Goal: Information Seeking & Learning: Compare options

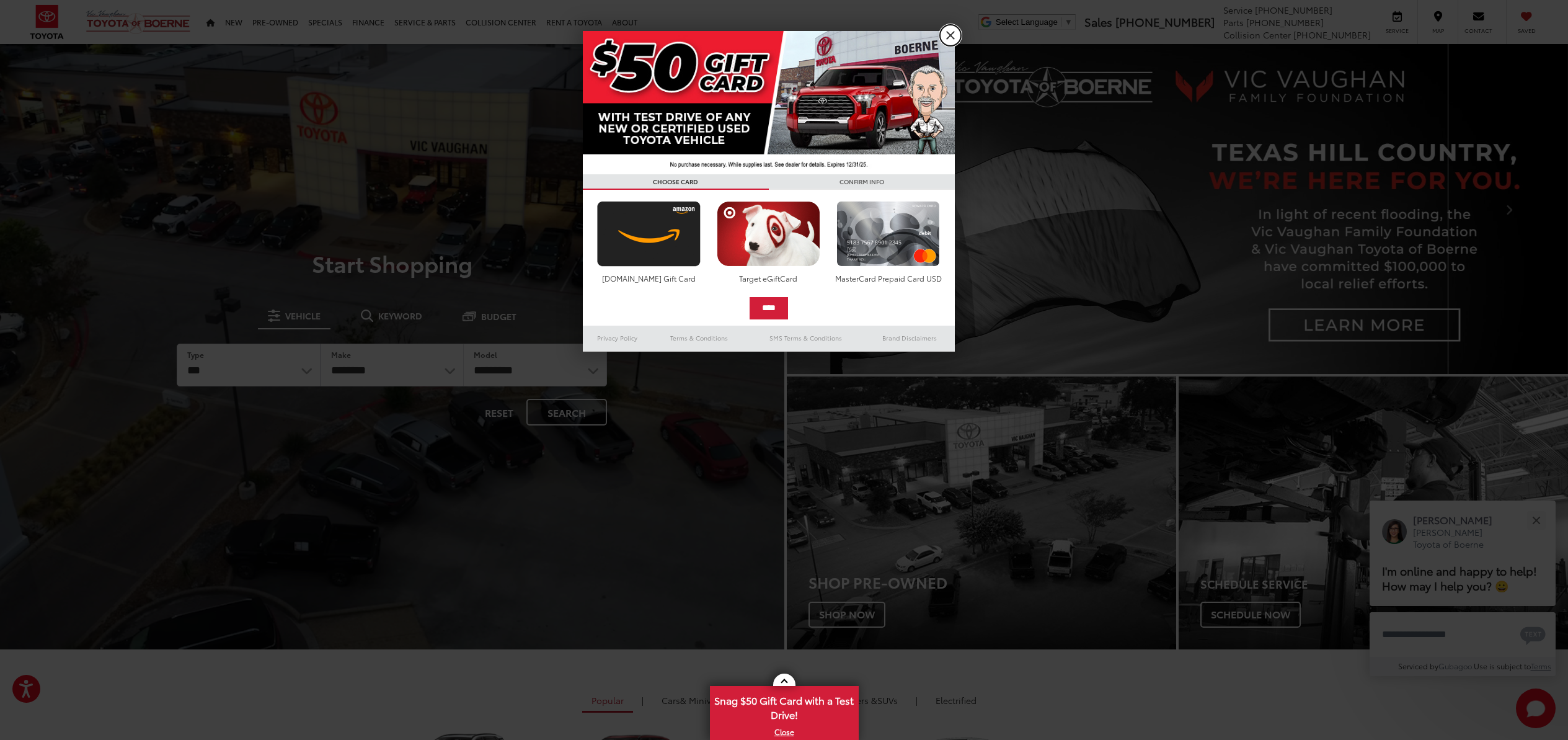
click at [946, 35] on link "X" at bounding box center [951, 35] width 21 height 21
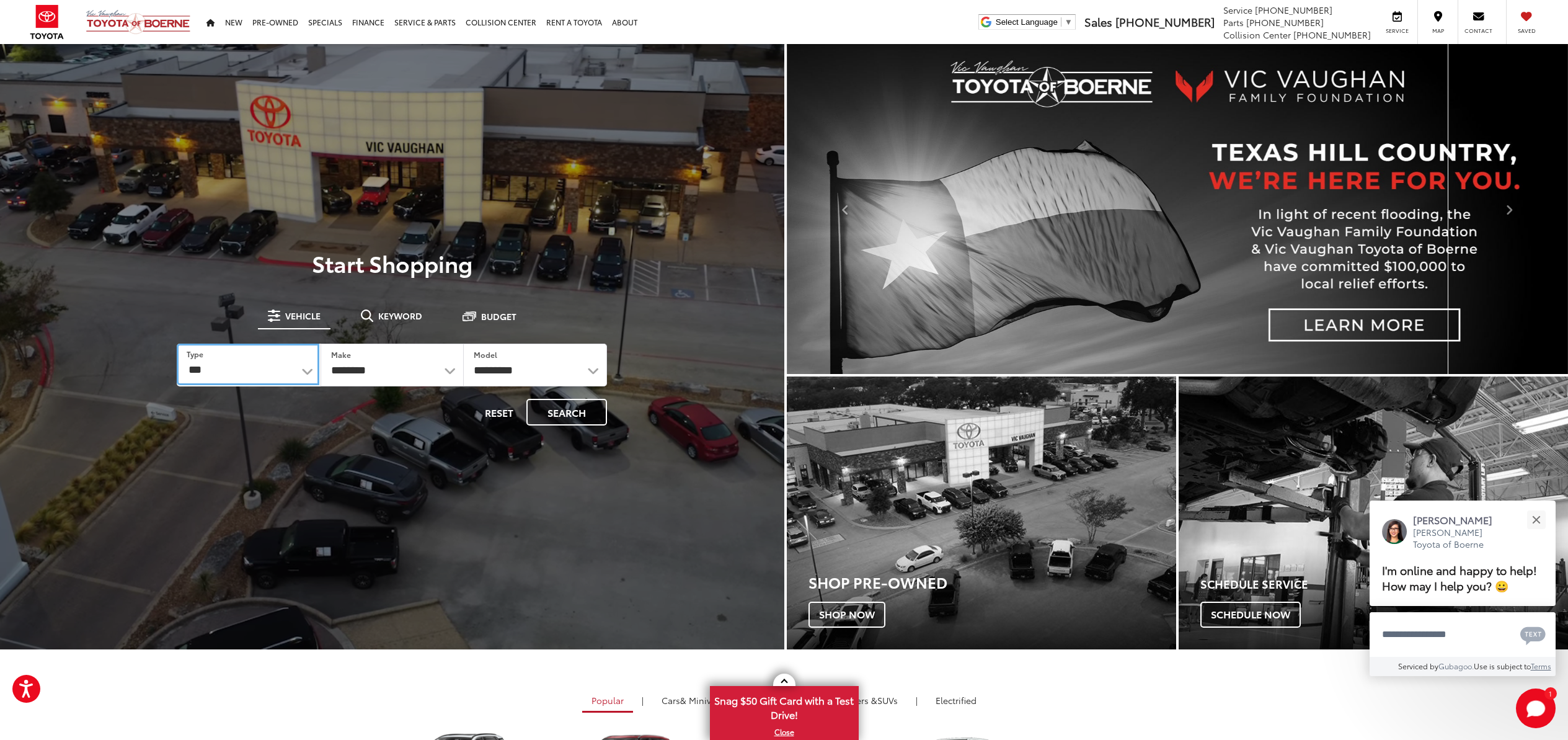
click at [303, 372] on select "*** *** **** *********" at bounding box center [248, 364] width 142 height 41
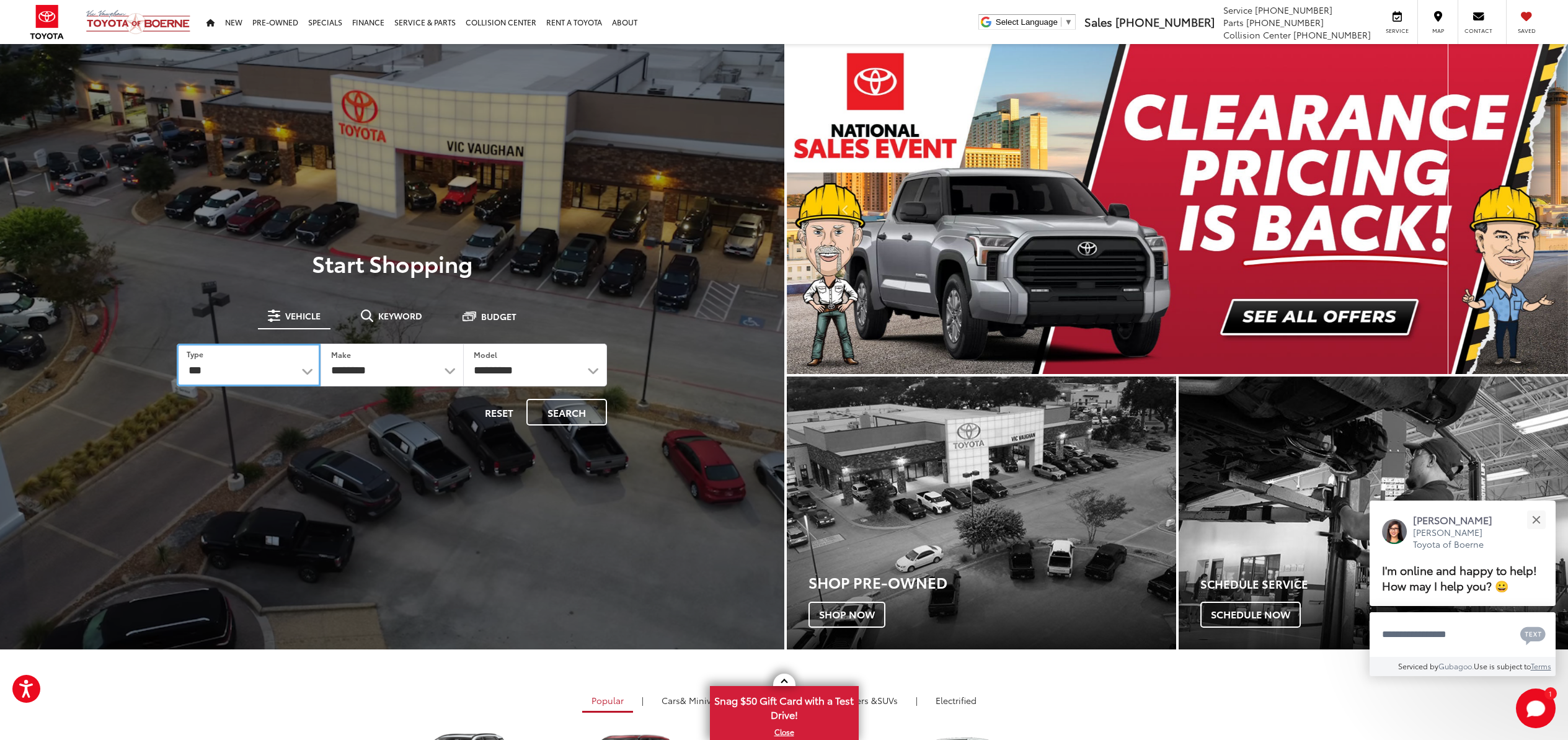
select select "******"
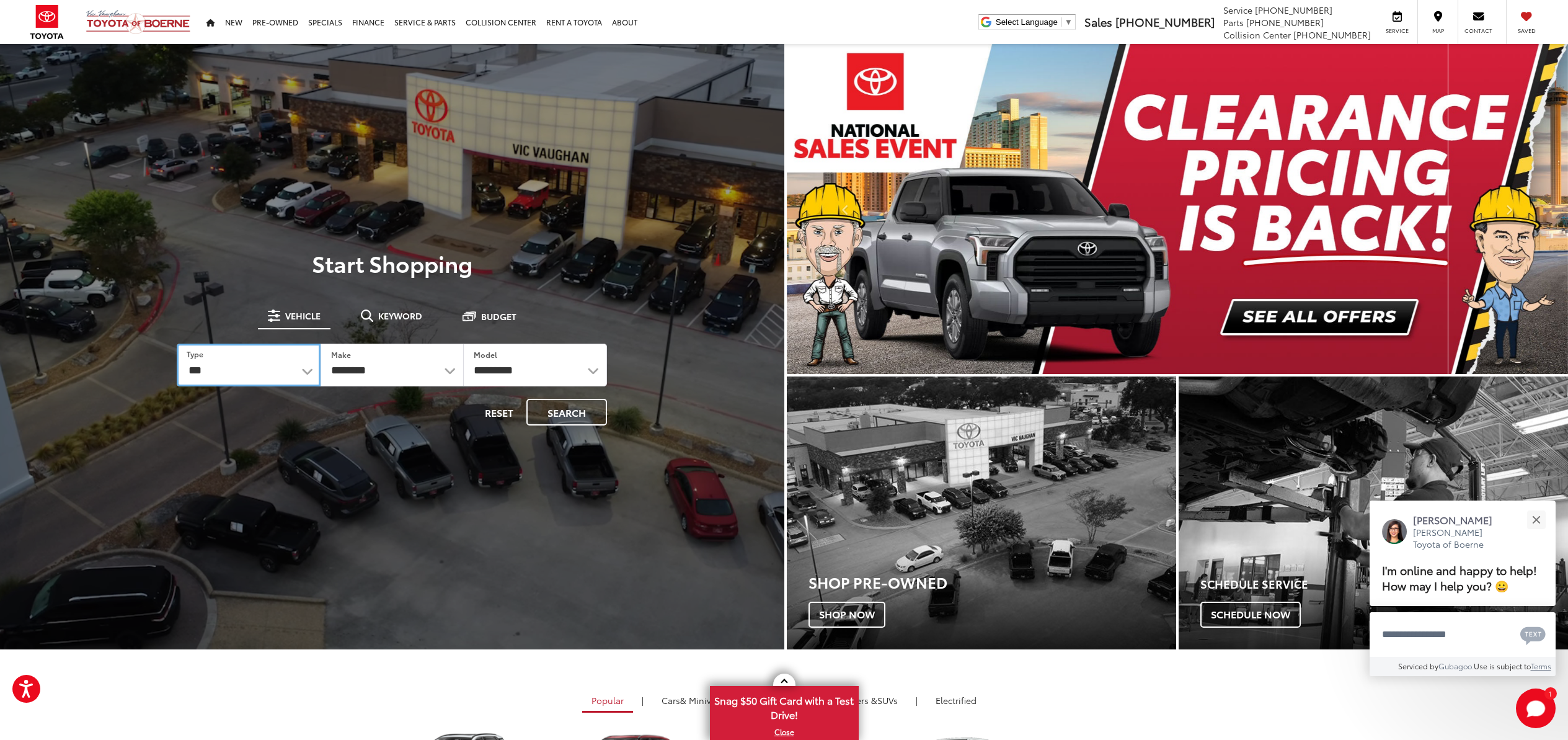
click at [177, 343] on select "*** *** **** *********" at bounding box center [248, 365] width 143 height 43
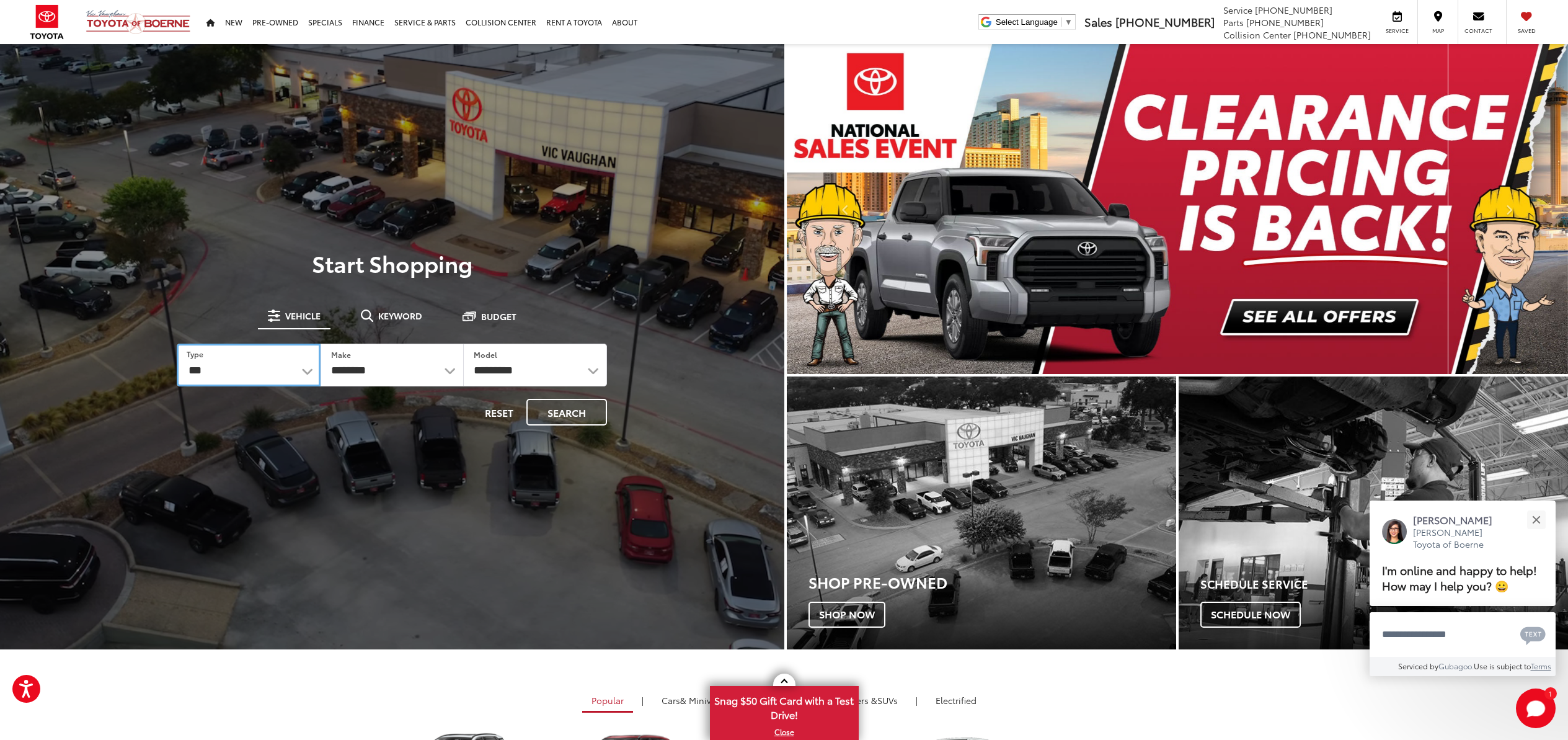
select select "******"
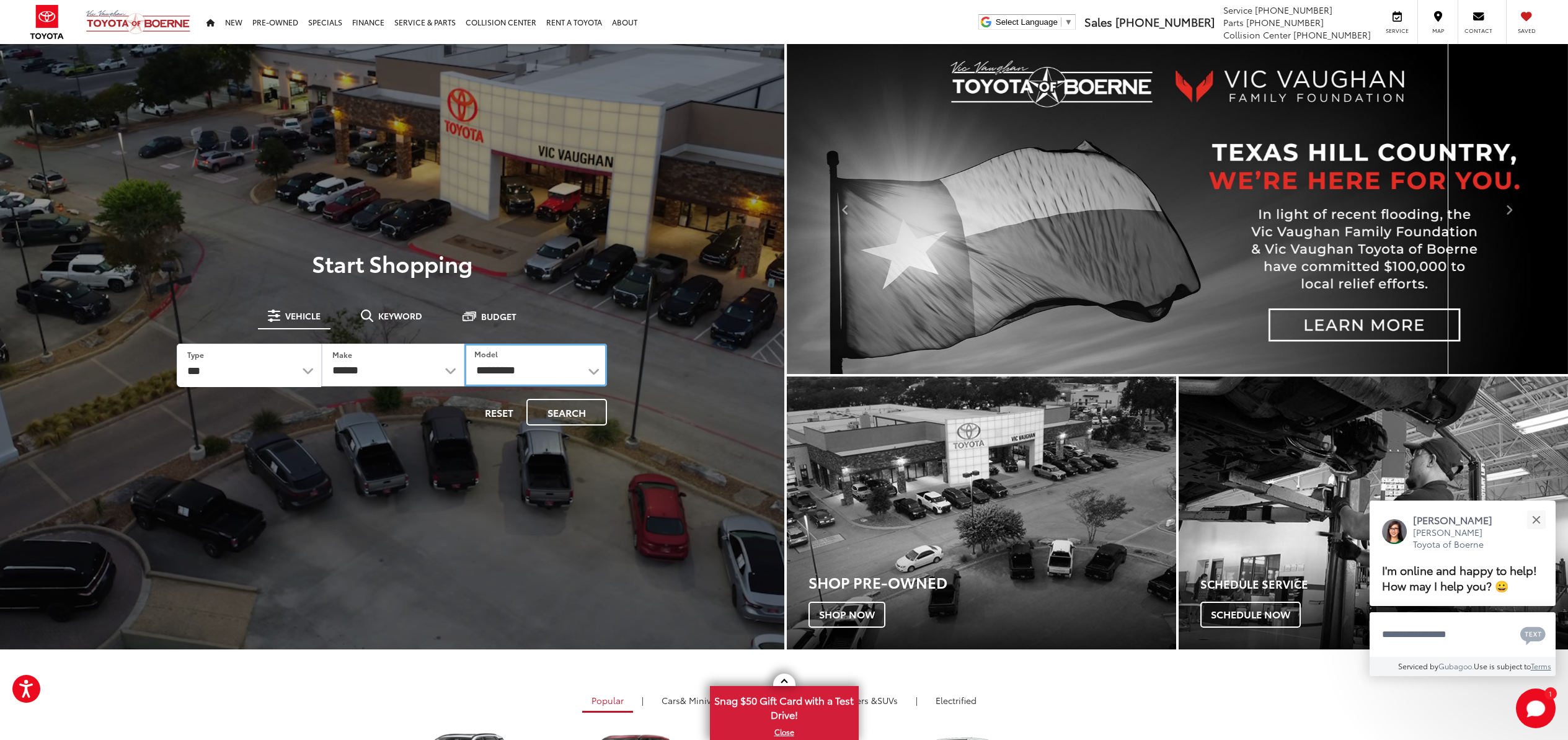
click at [508, 365] on select "**********" at bounding box center [536, 365] width 142 height 43
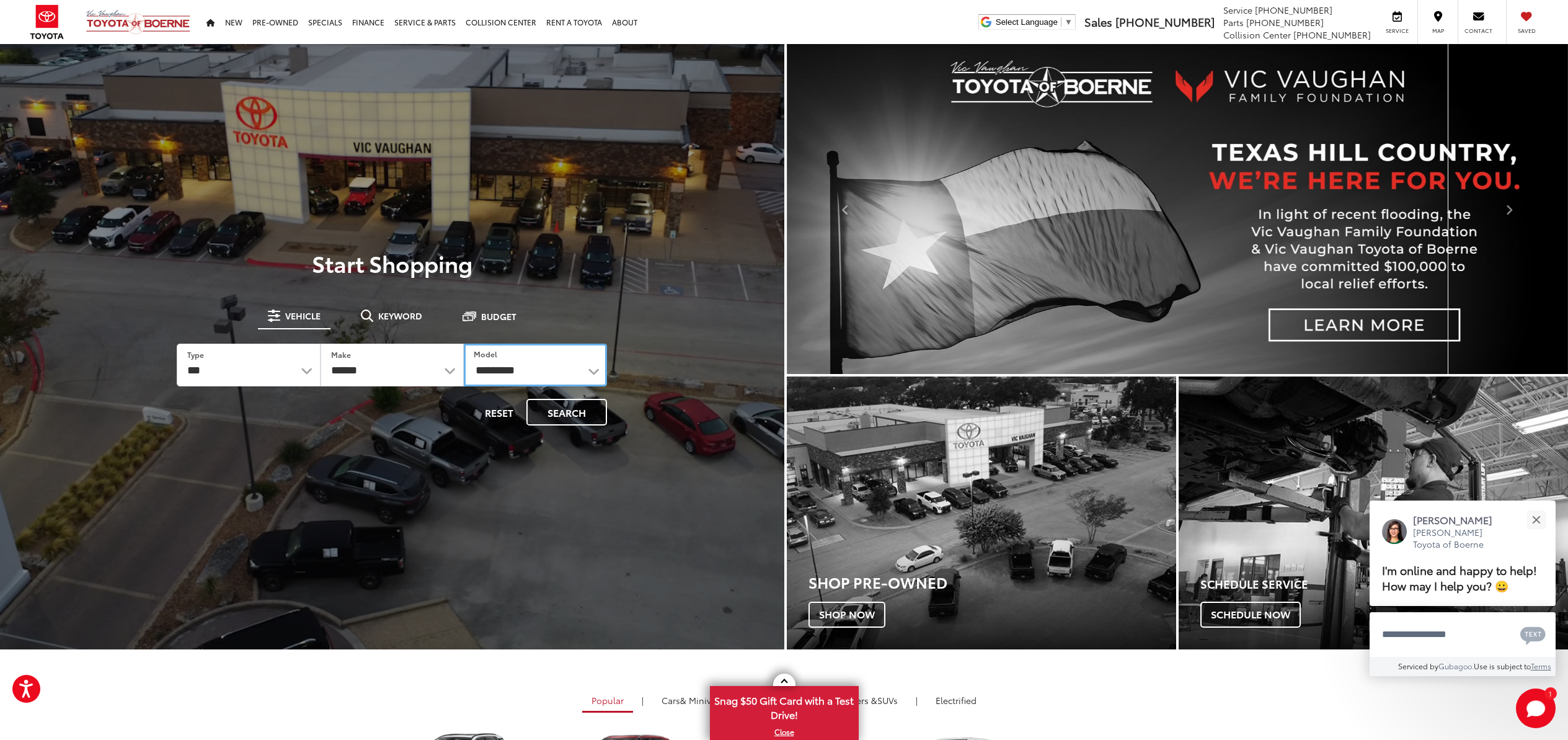
select select "**********"
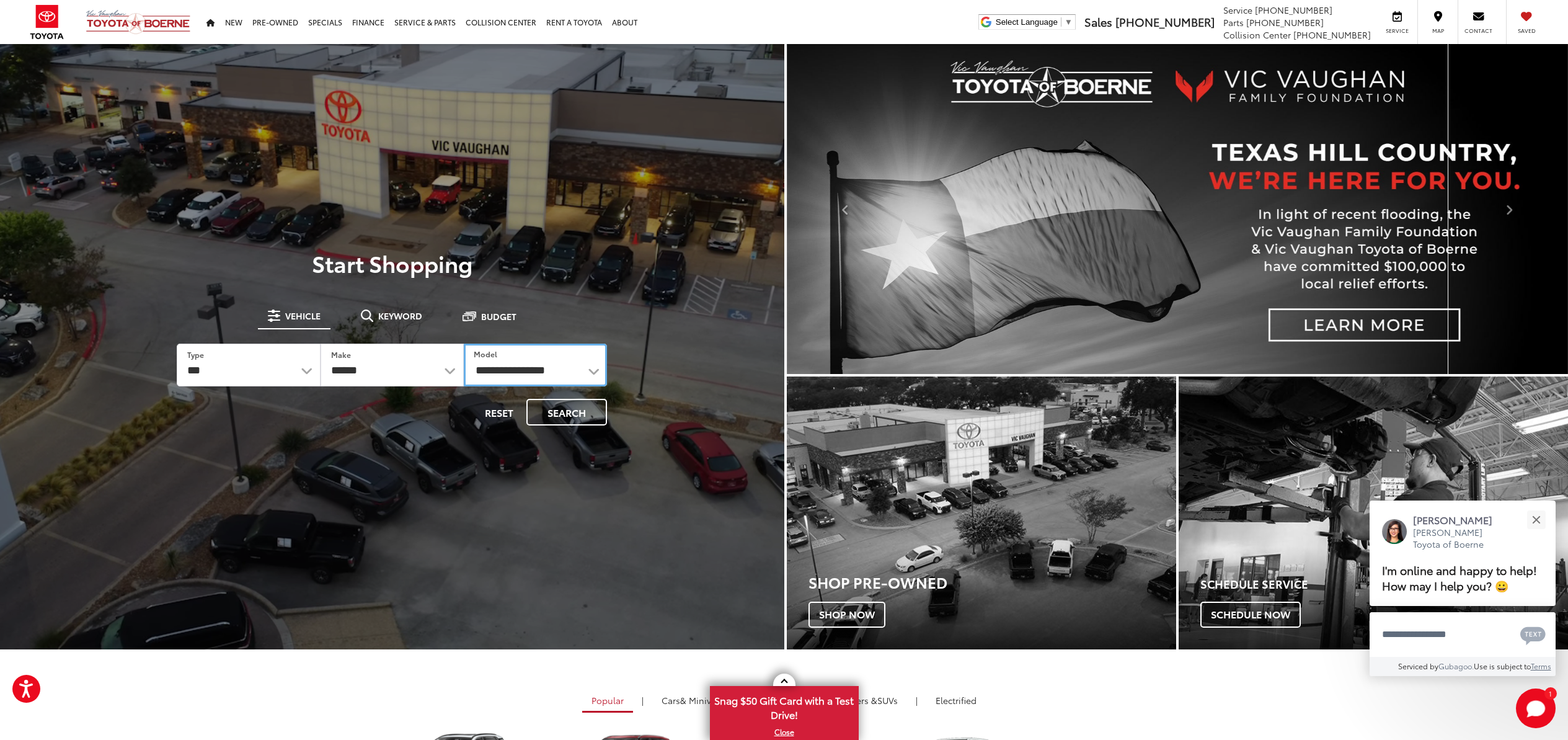
click at [464, 343] on select "**********" at bounding box center [536, 365] width 143 height 43
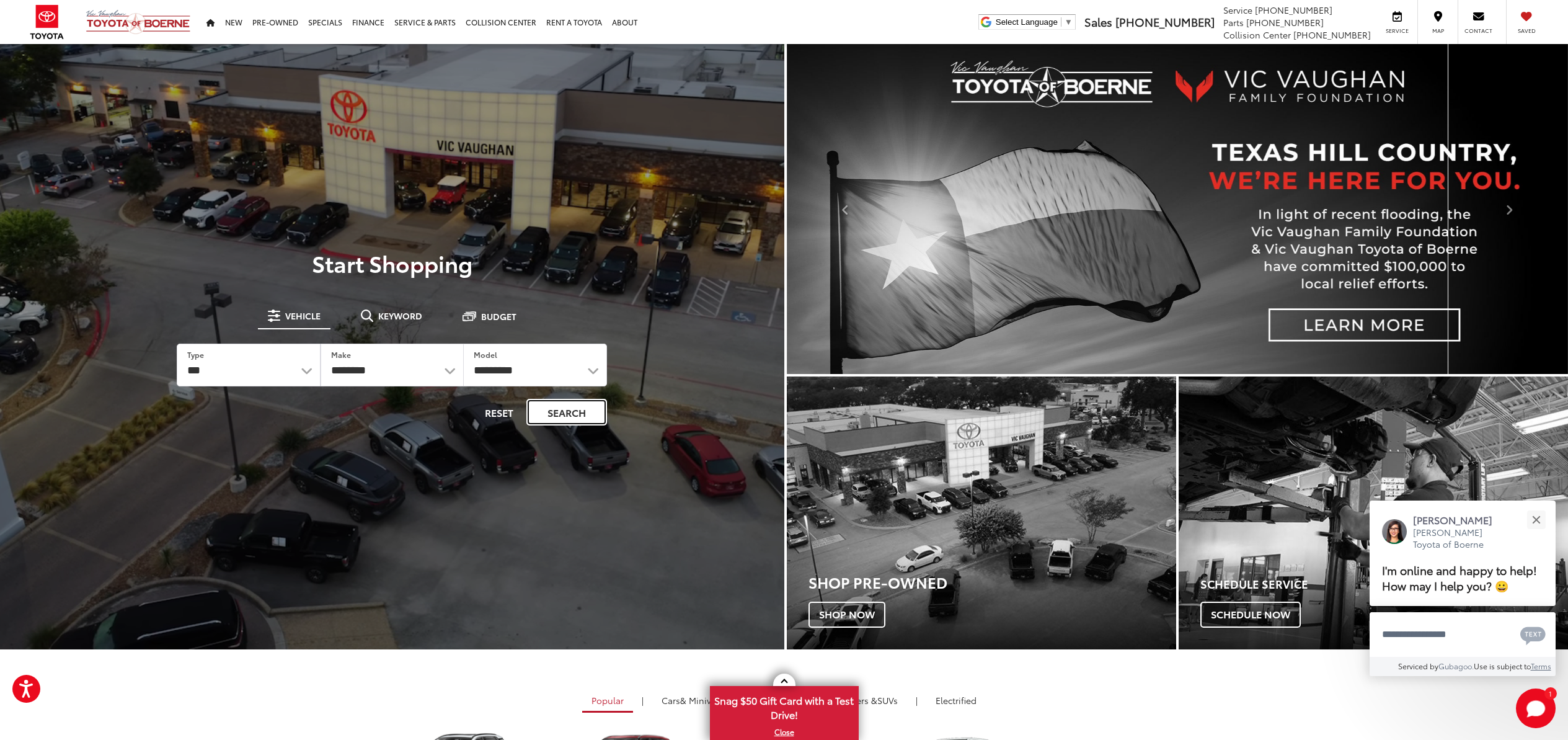
click at [569, 415] on button "Search" at bounding box center [566, 412] width 81 height 27
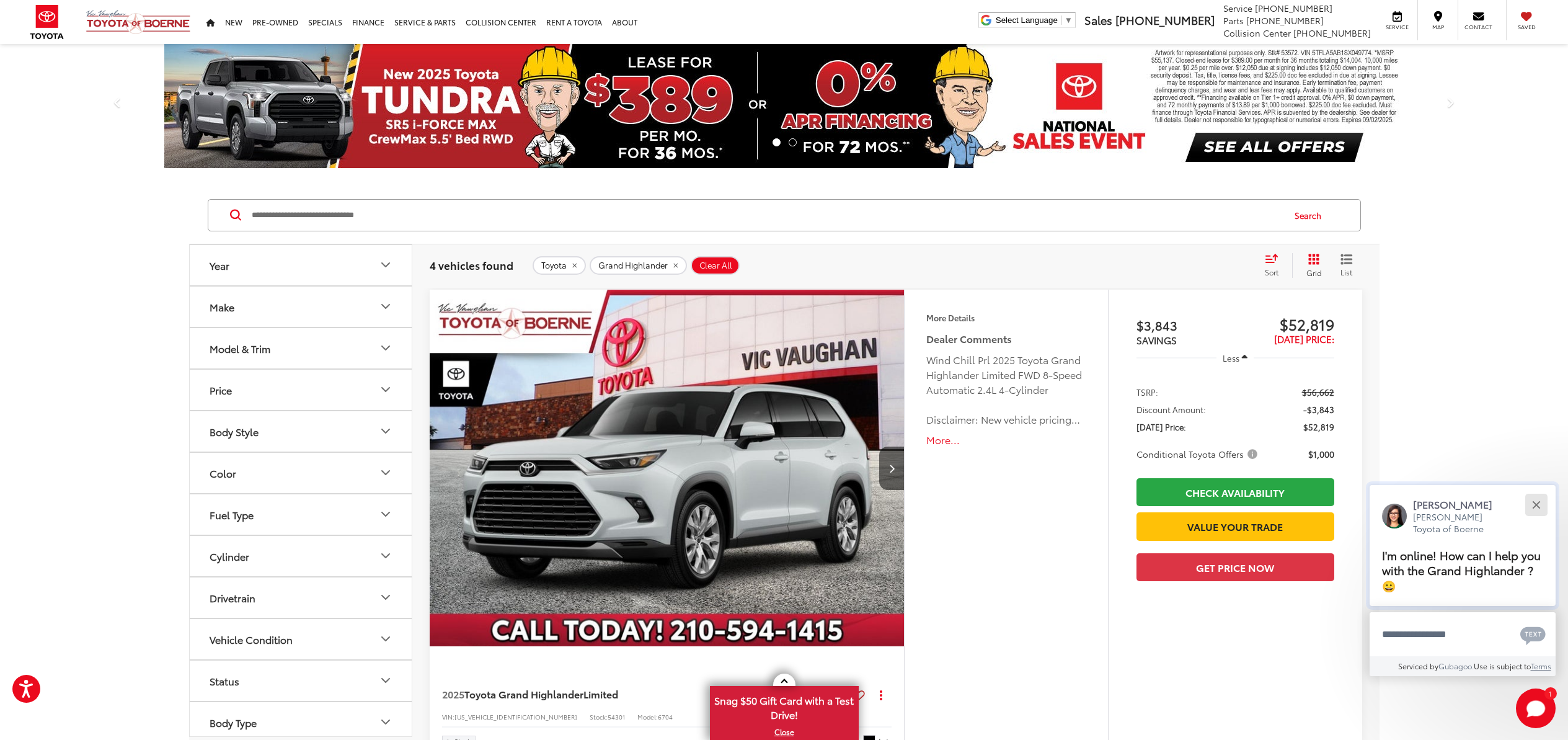
click at [1538, 505] on button "Close" at bounding box center [1536, 504] width 27 height 27
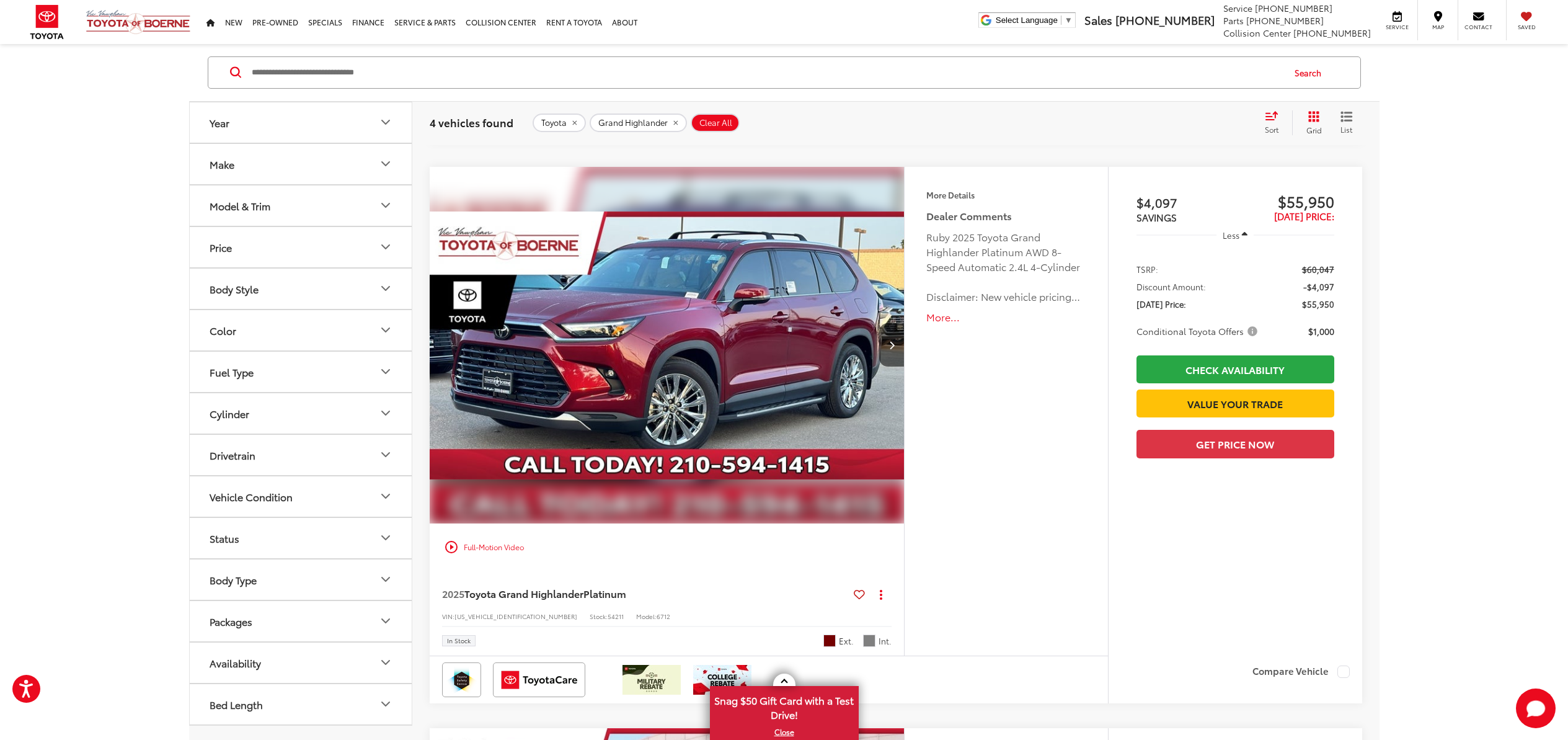
scroll to position [1203, 0]
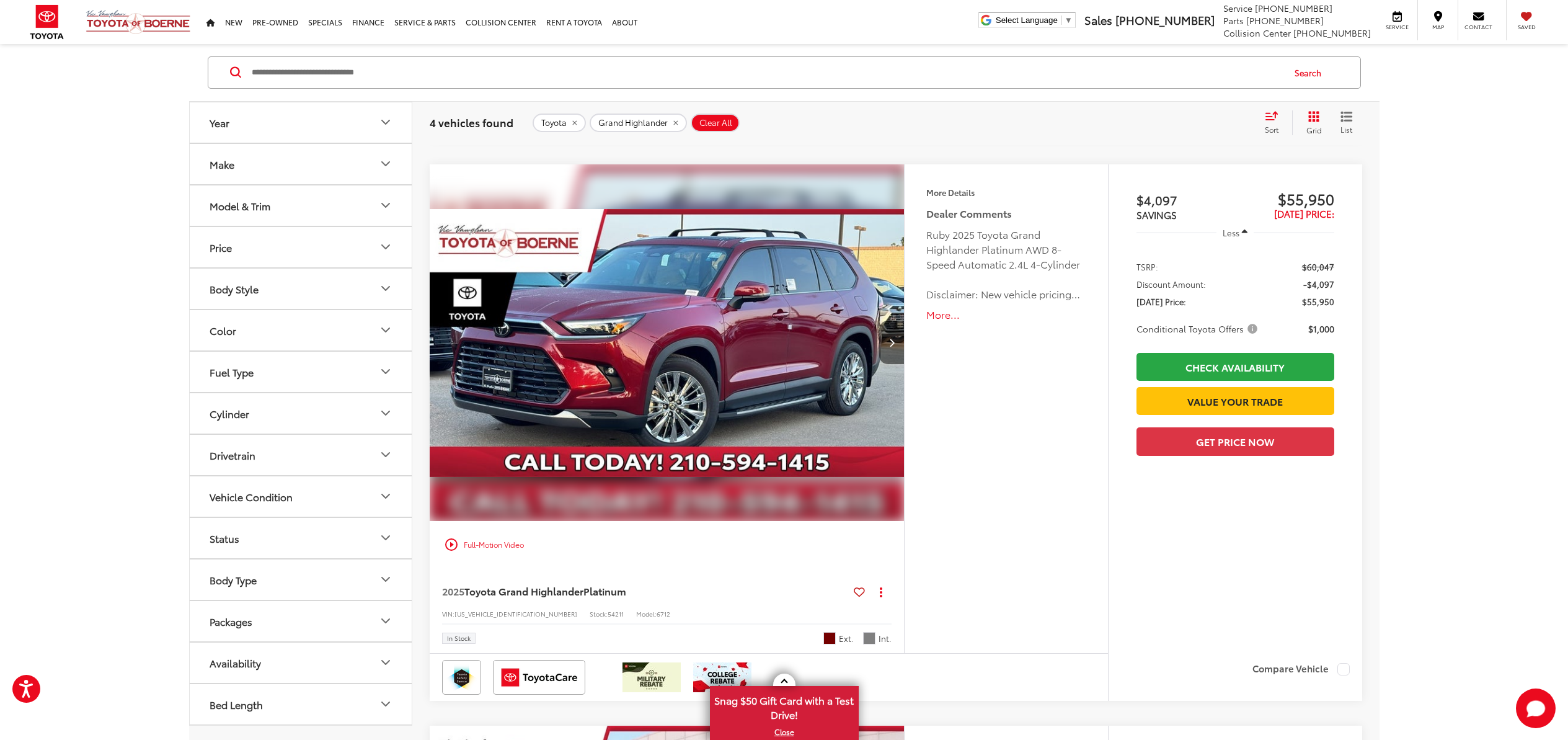
click at [891, 339] on icon "Next image" at bounding box center [892, 342] width 6 height 9
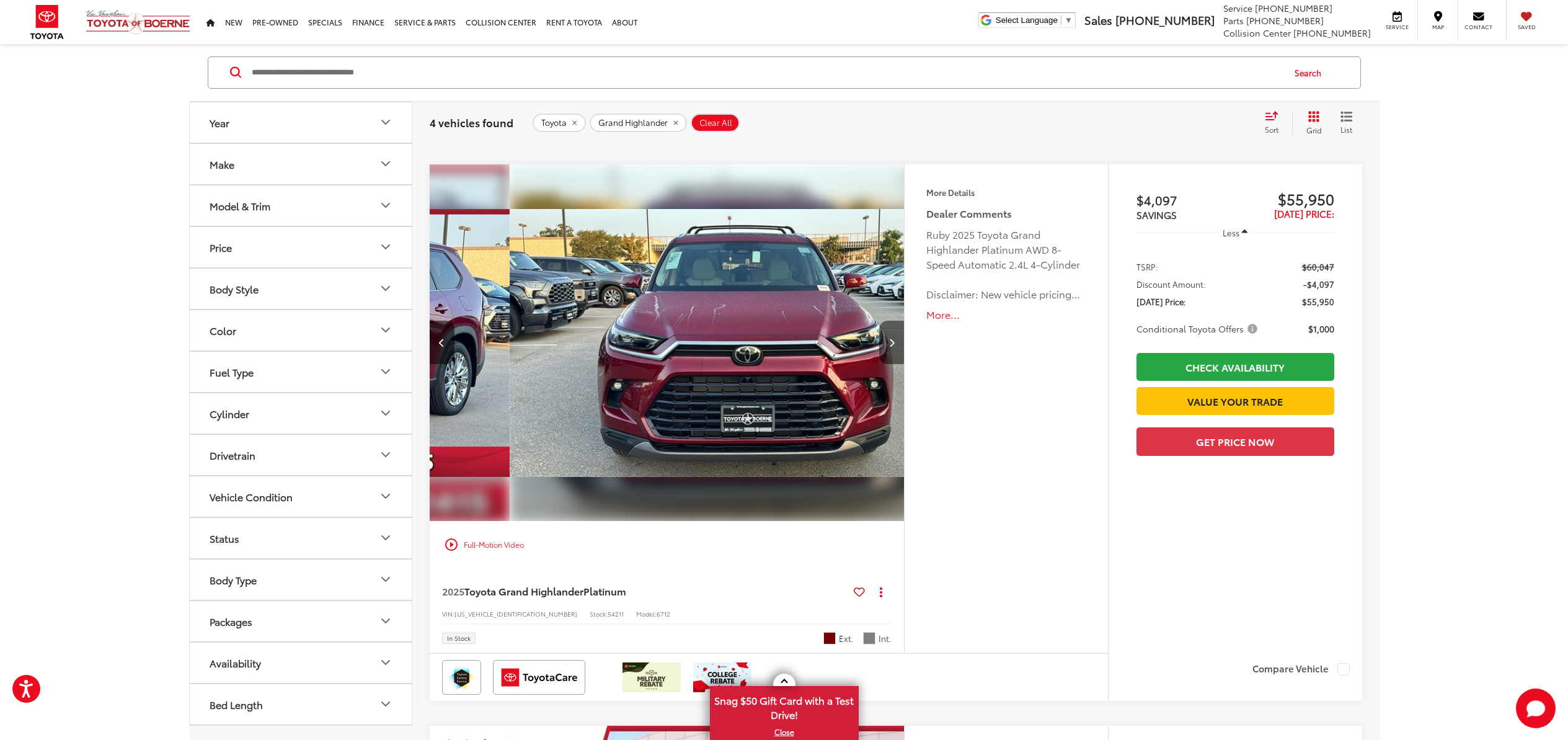
scroll to position [0, 477]
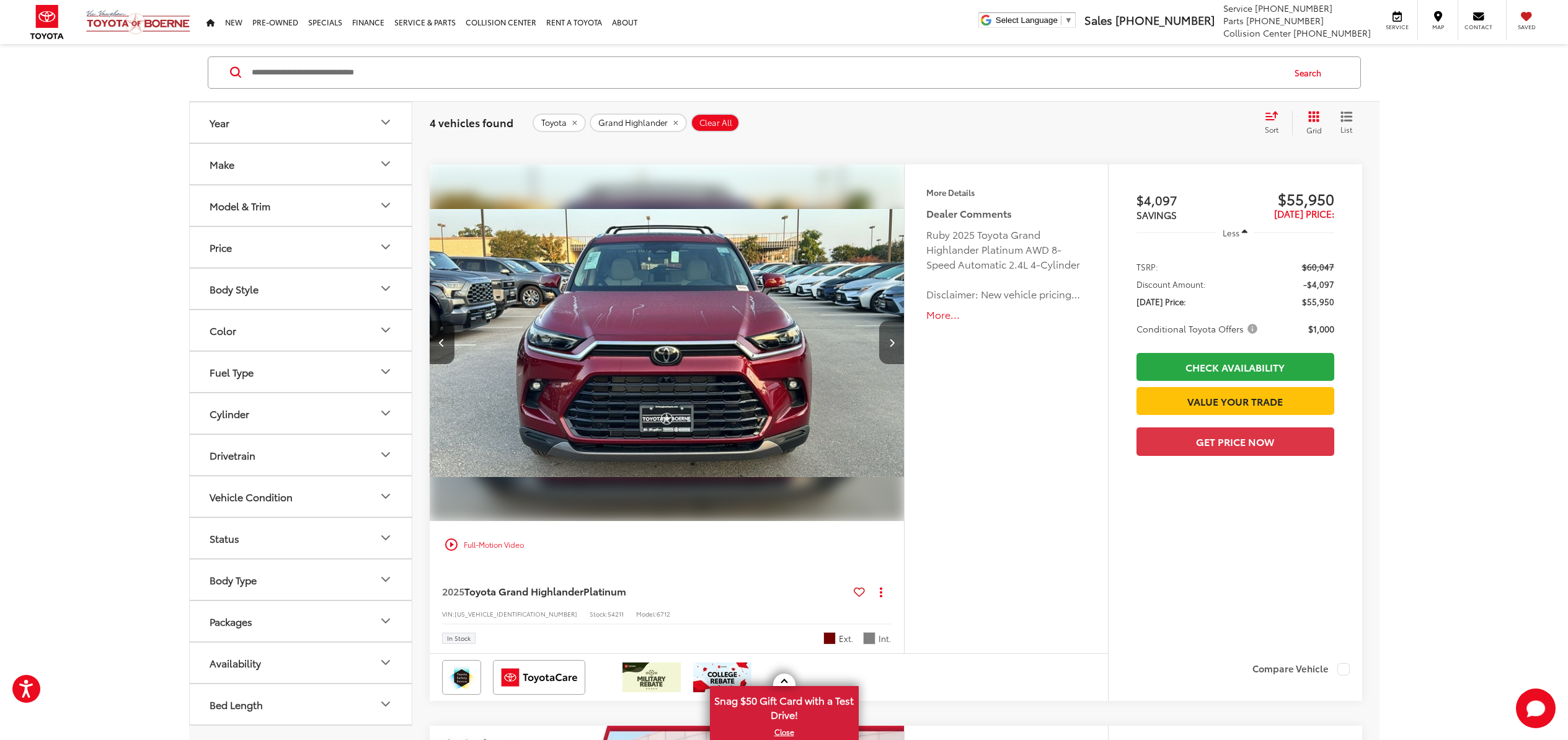
click at [891, 339] on icon "Next image" at bounding box center [892, 342] width 6 height 9
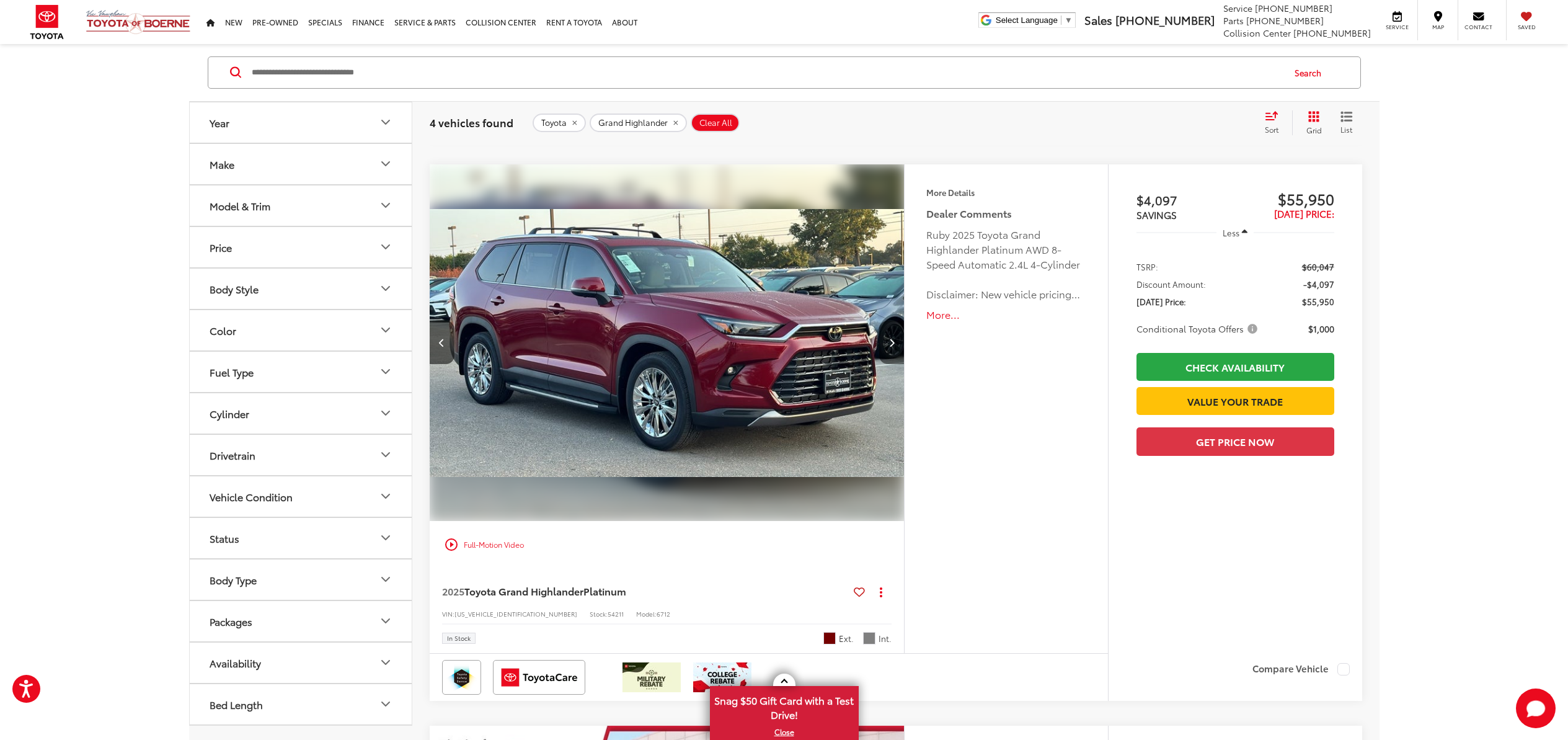
click at [891, 339] on icon "Next image" at bounding box center [892, 342] width 6 height 9
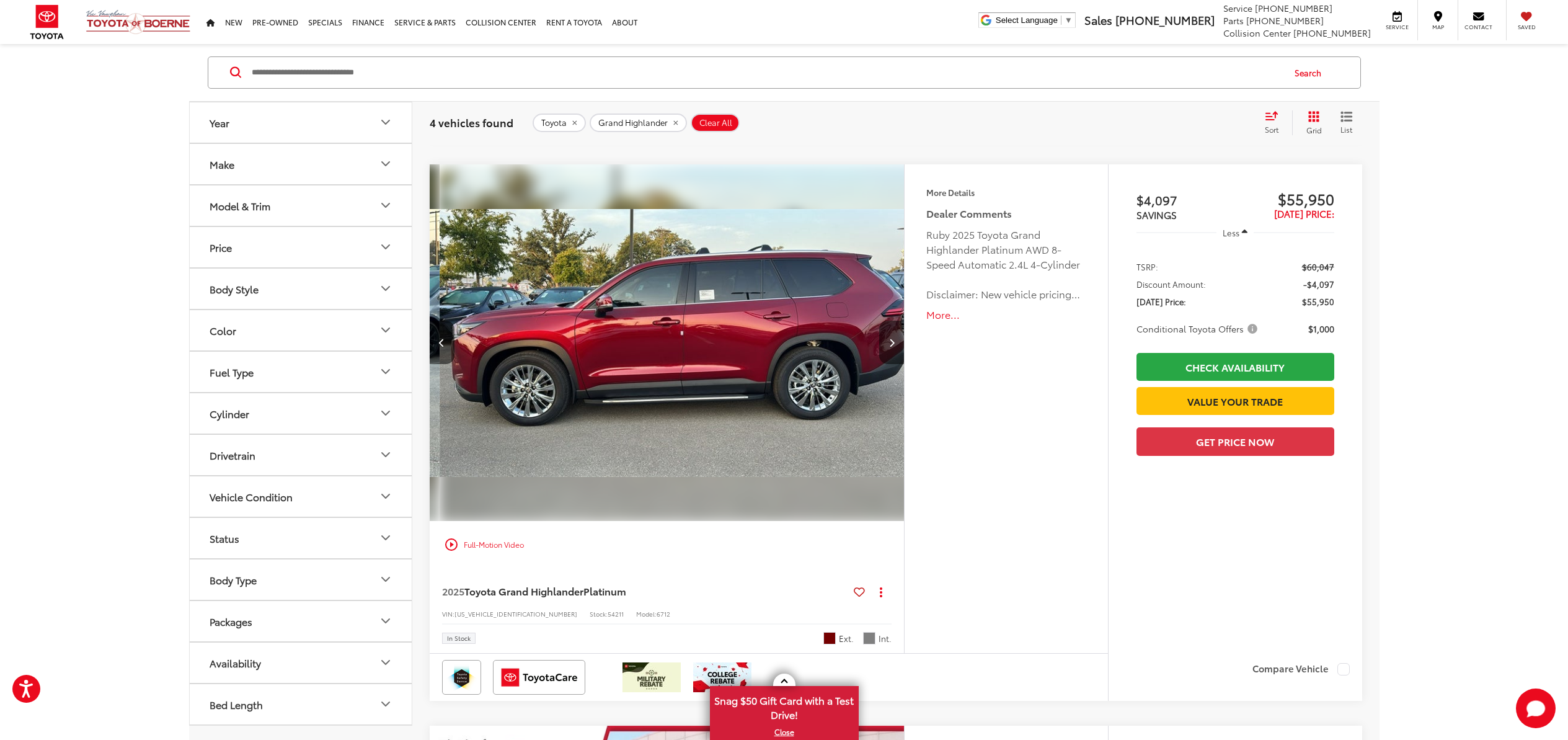
scroll to position [0, 1430]
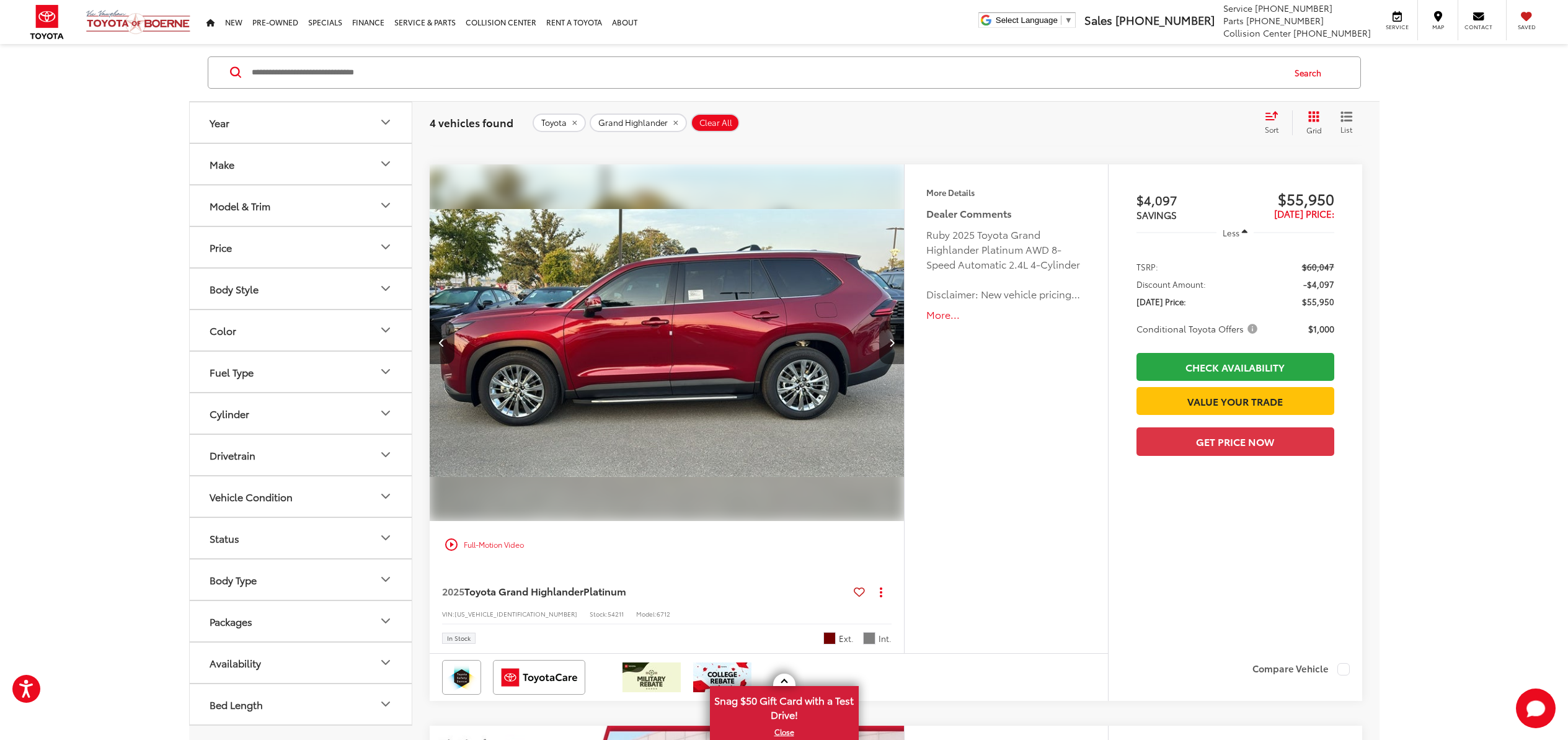
click at [891, 339] on icon "Next image" at bounding box center [892, 342] width 6 height 9
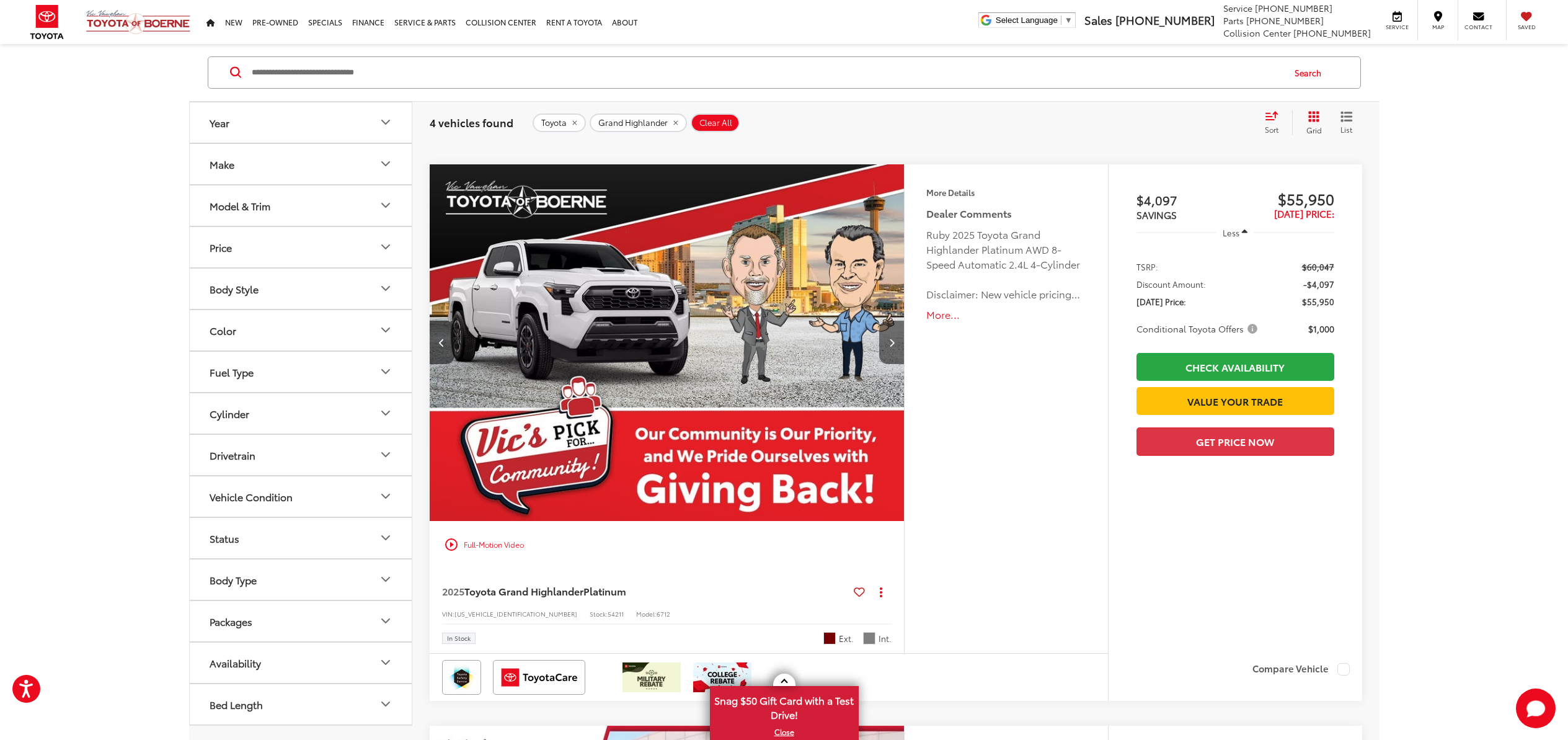
click at [891, 339] on icon "Next image" at bounding box center [892, 342] width 6 height 9
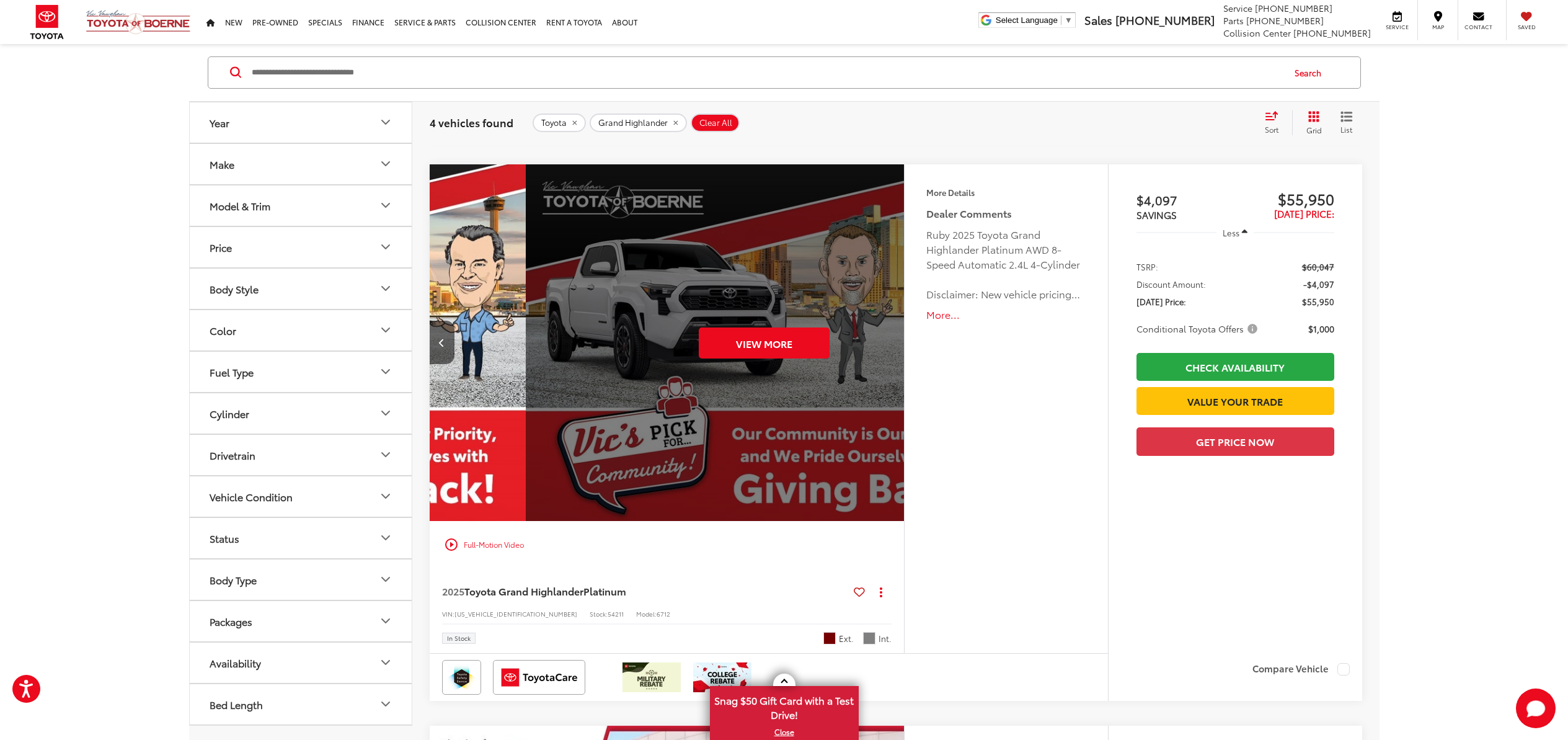
scroll to position [0, 2383]
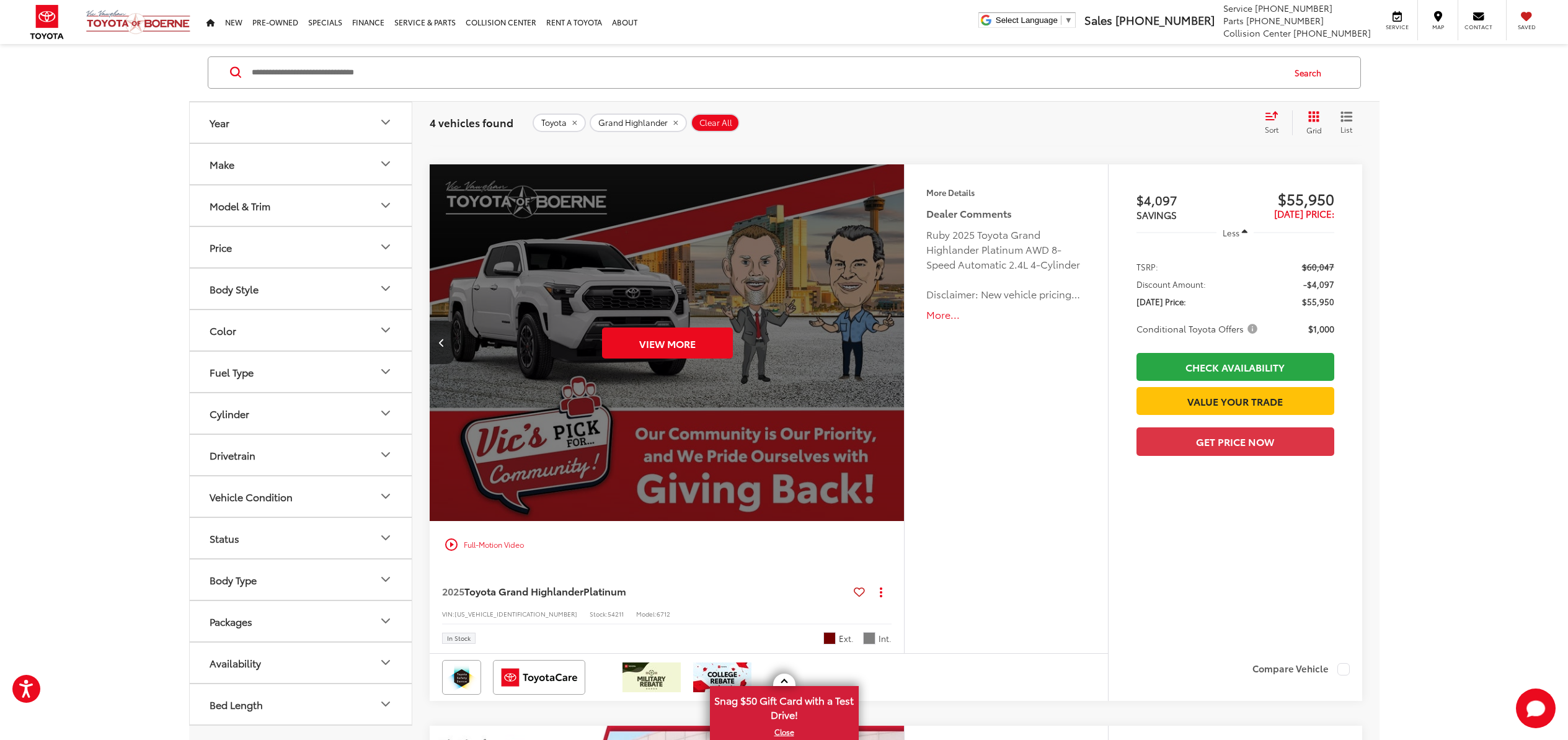
click at [891, 339] on div "View More" at bounding box center [667, 343] width 477 height 358
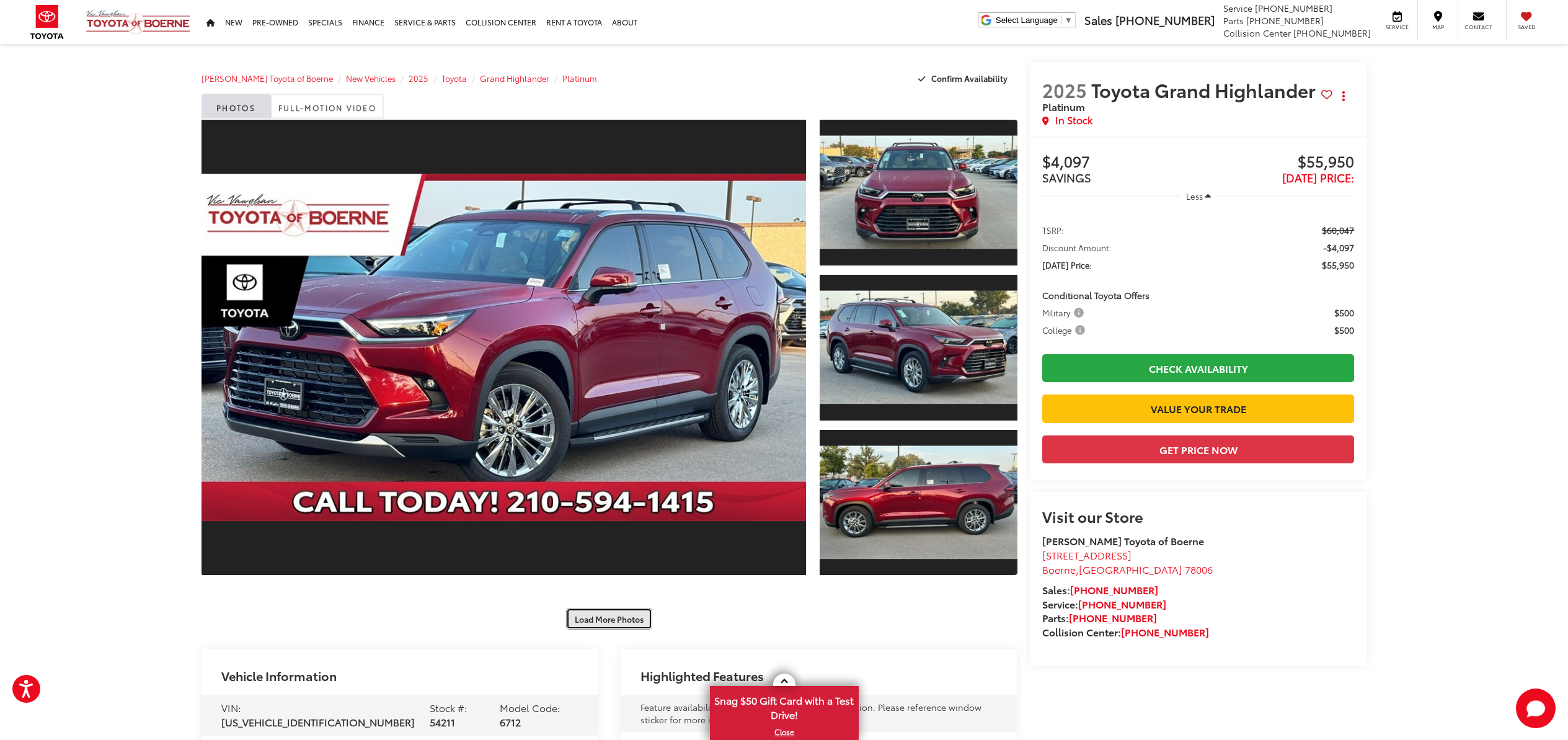
click at [631, 622] on button "Load More Photos" at bounding box center [608, 619] width 86 height 22
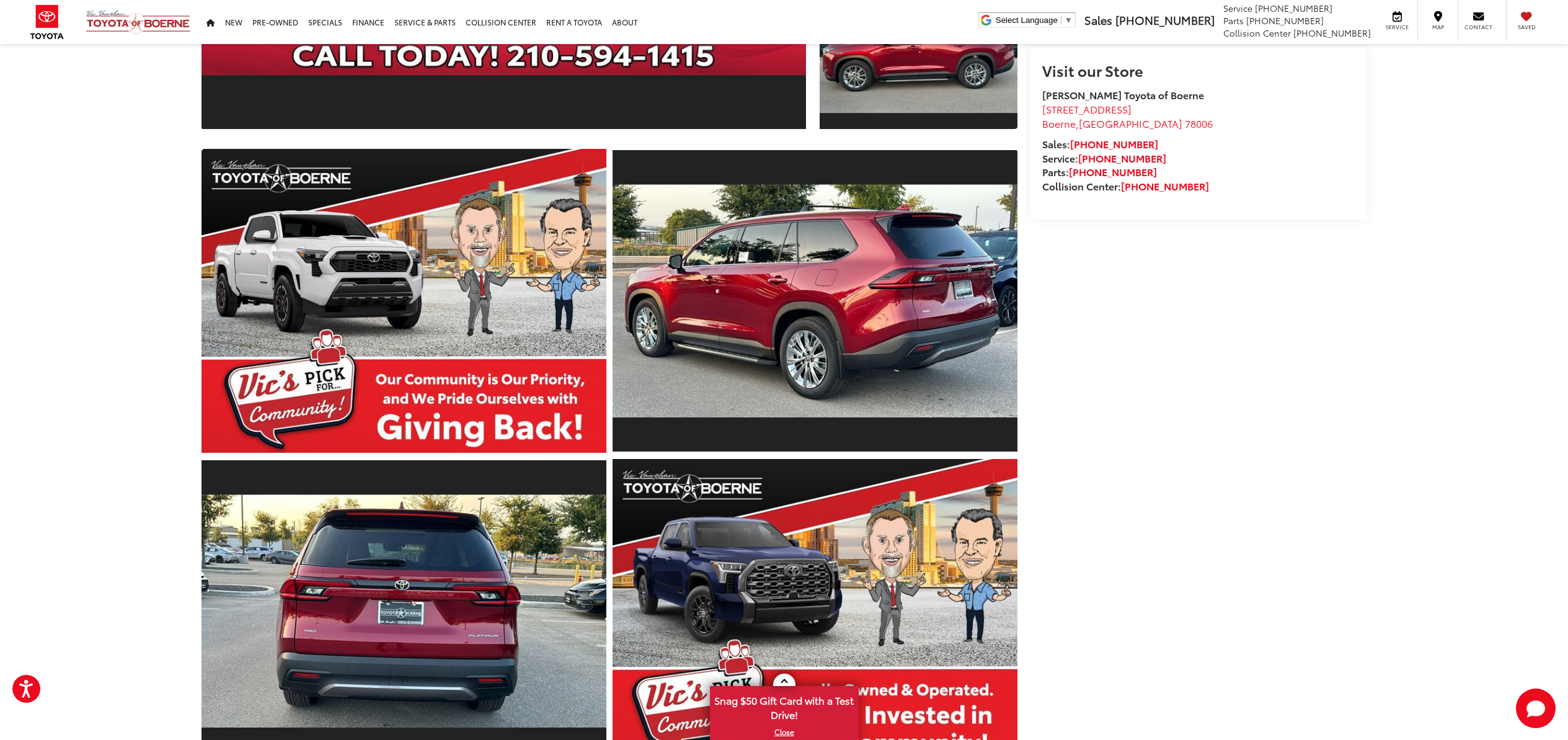
scroll to position [743, 0]
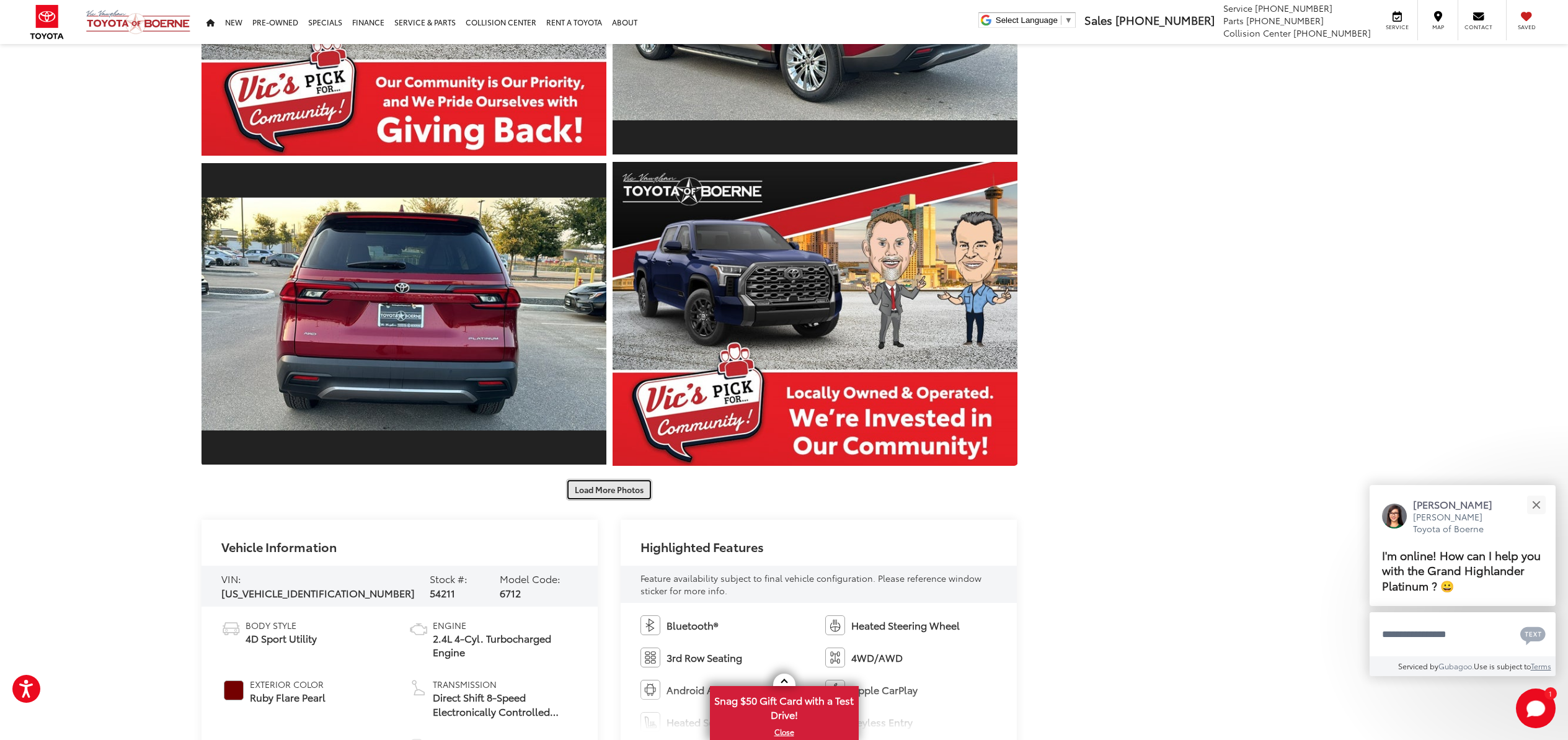
click at [617, 491] on button "Load More Photos" at bounding box center [608, 489] width 86 height 22
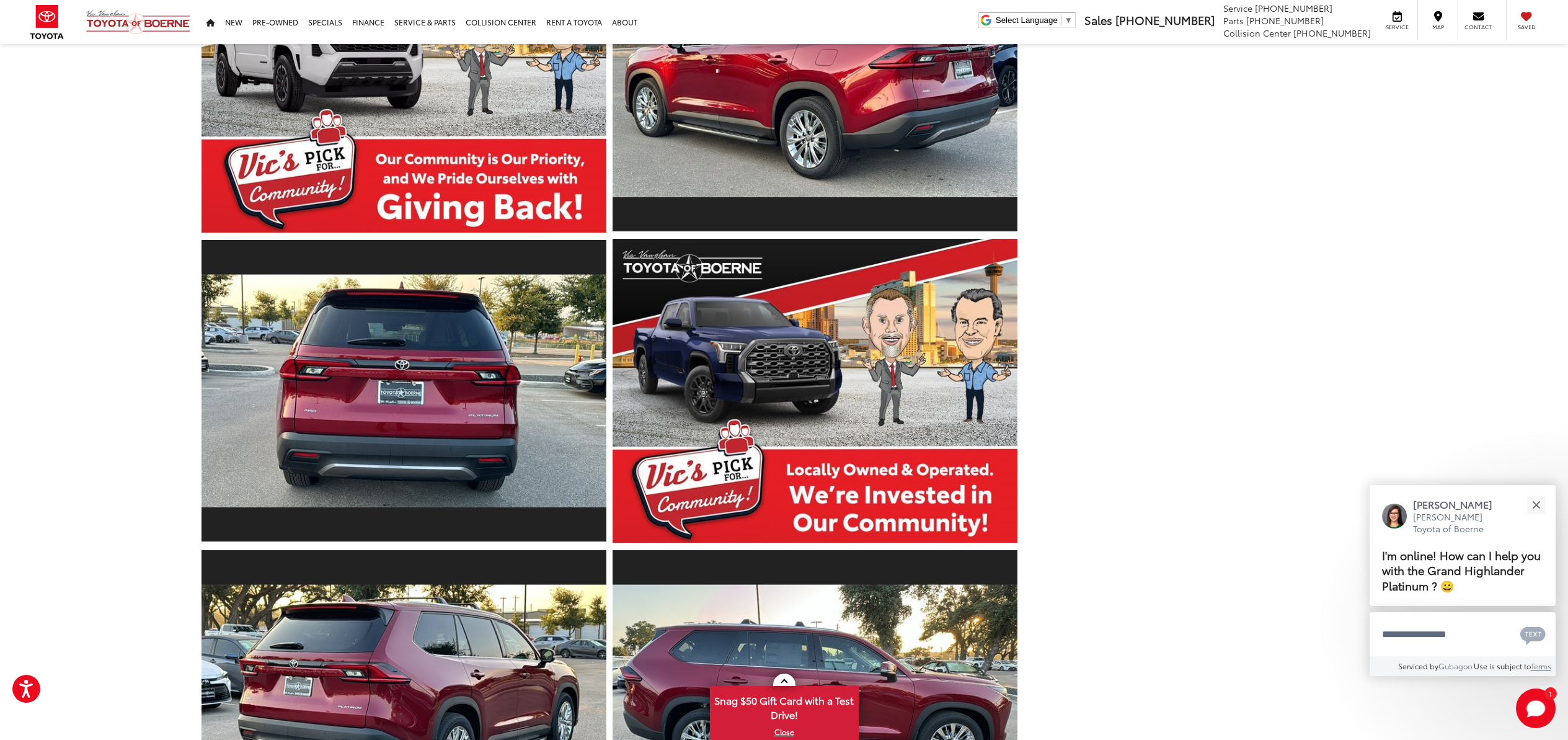
scroll to position [679, 0]
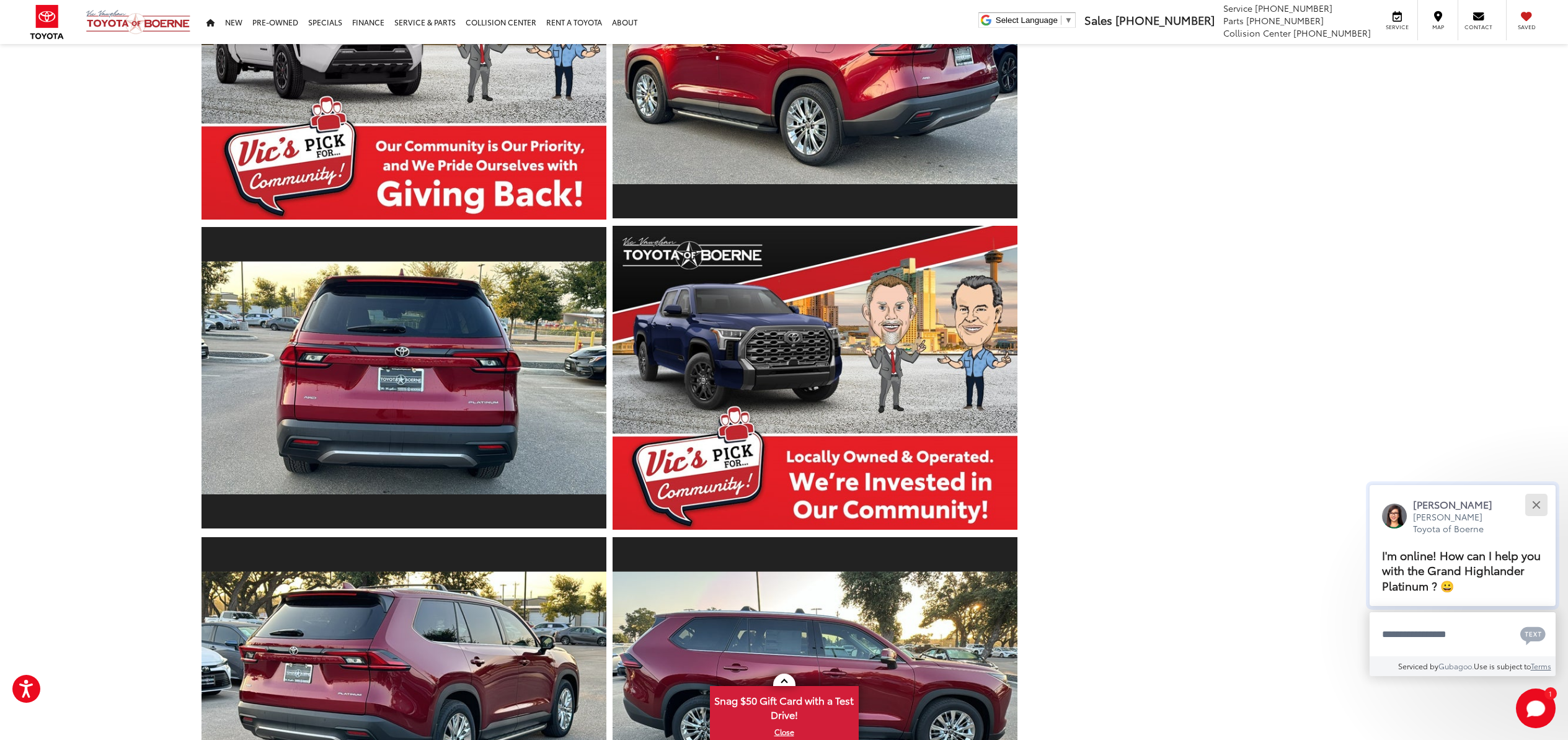
click at [1543, 506] on button "Close" at bounding box center [1536, 504] width 27 height 27
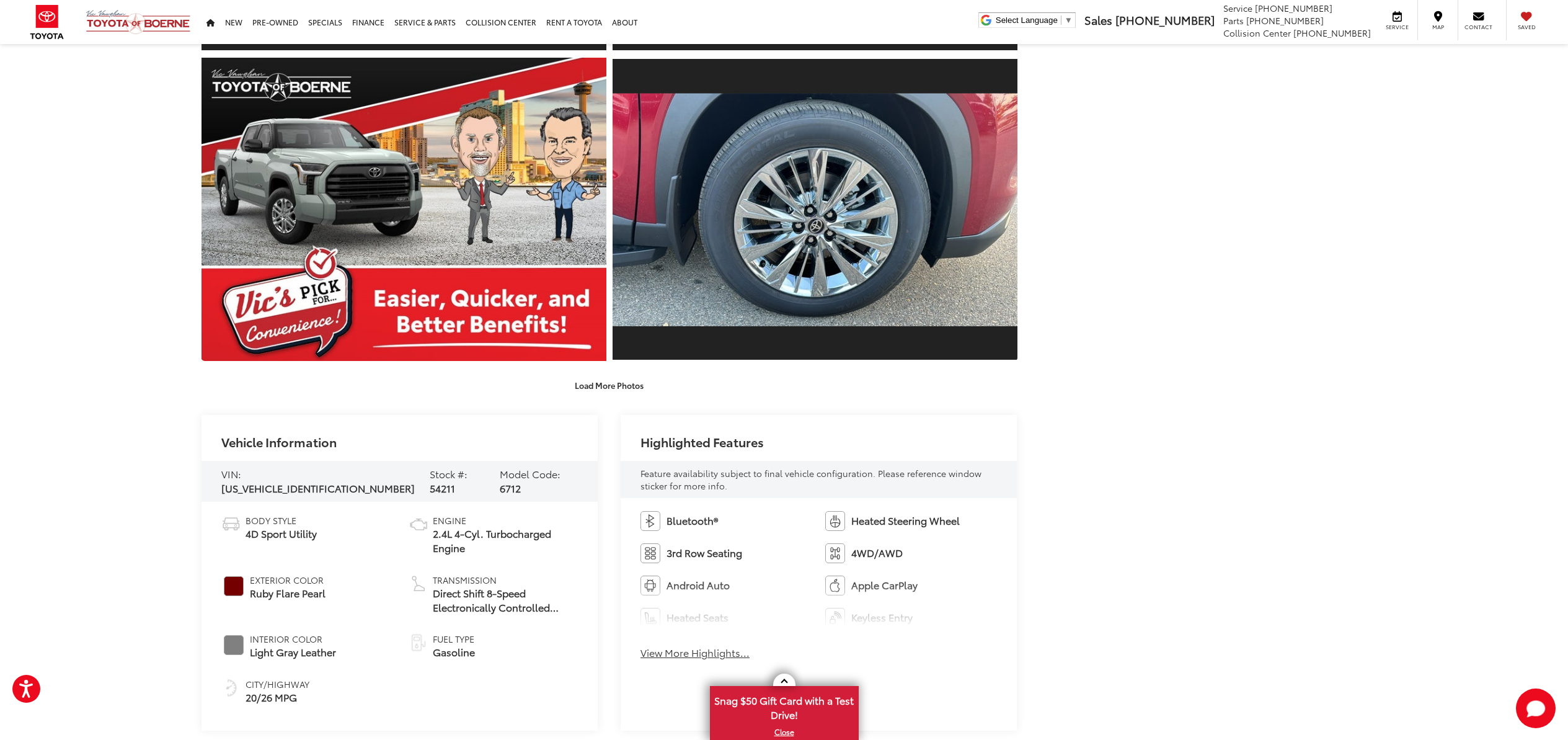
scroll to position [1483, 0]
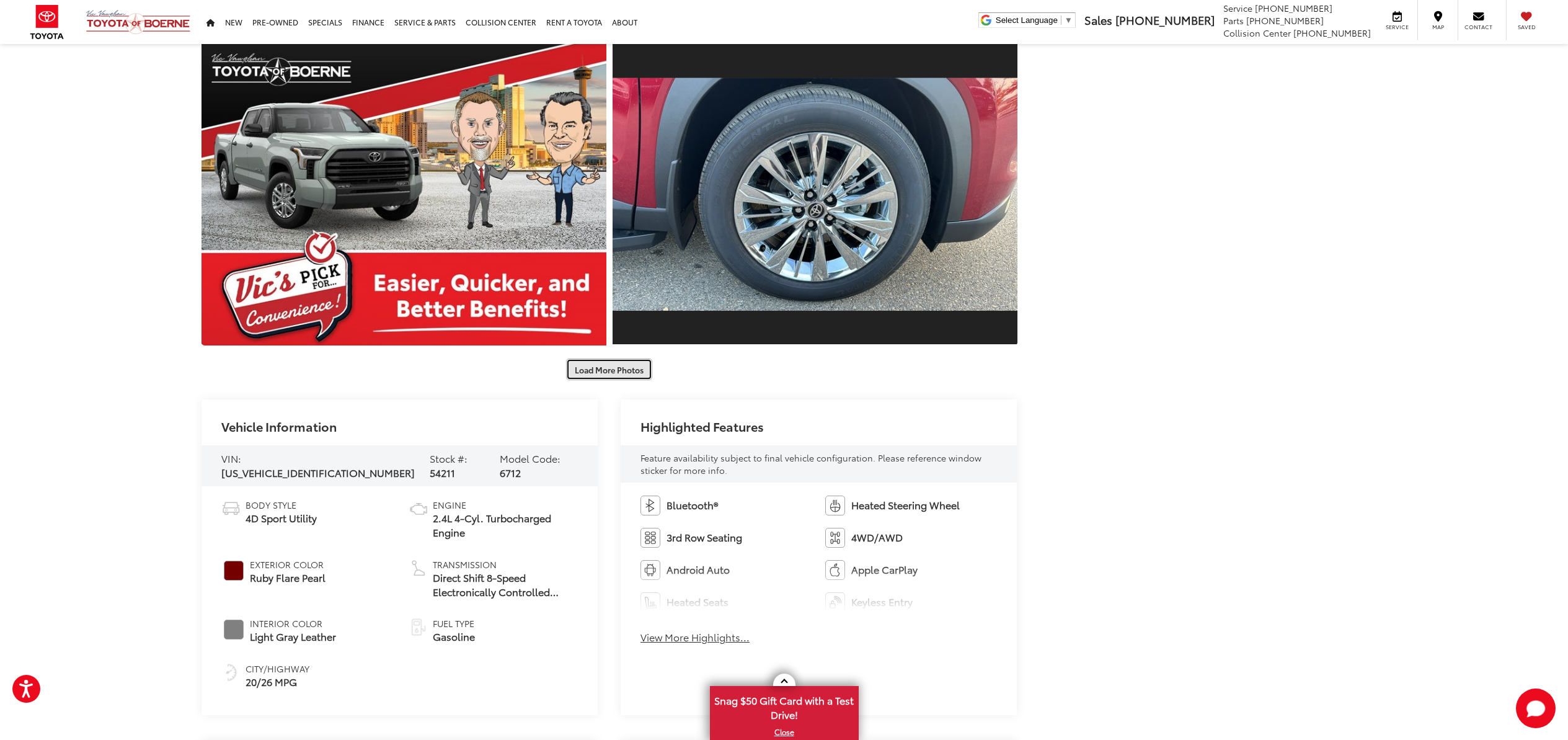
click at [616, 366] on button "Load More Photos" at bounding box center [608, 370] width 86 height 22
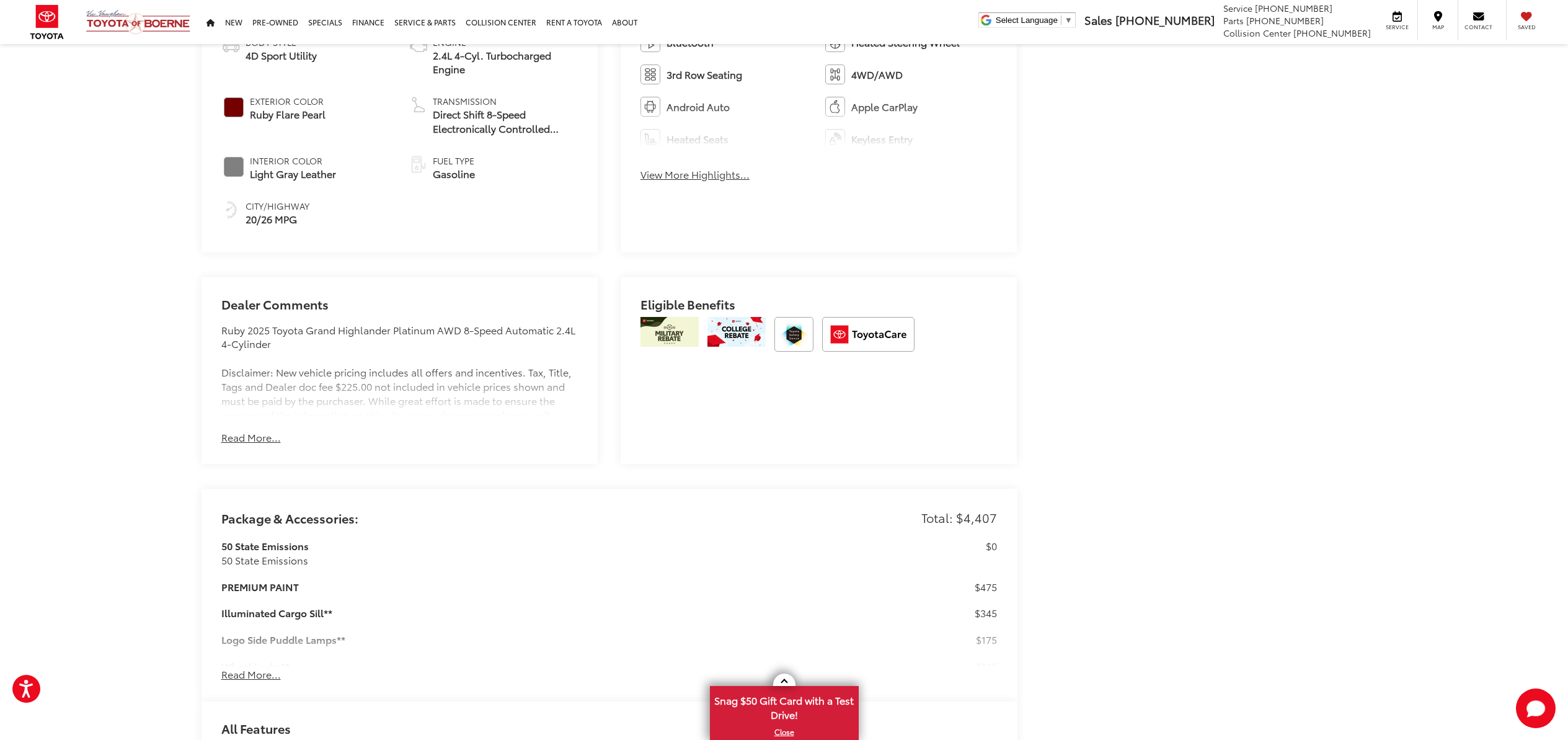
scroll to position [2989, 0]
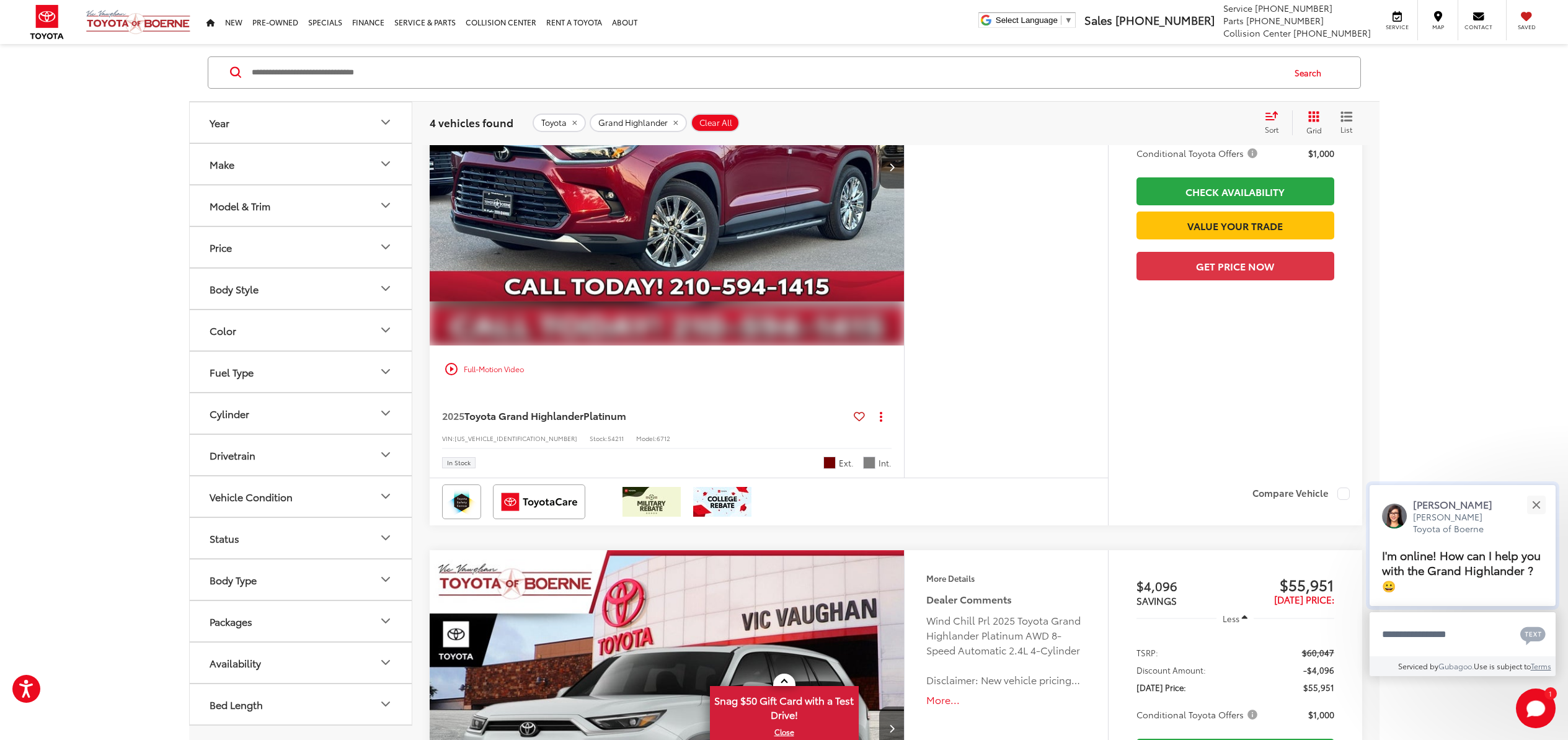
scroll to position [1379, 0]
click at [1543, 505] on button "Close" at bounding box center [1536, 504] width 27 height 27
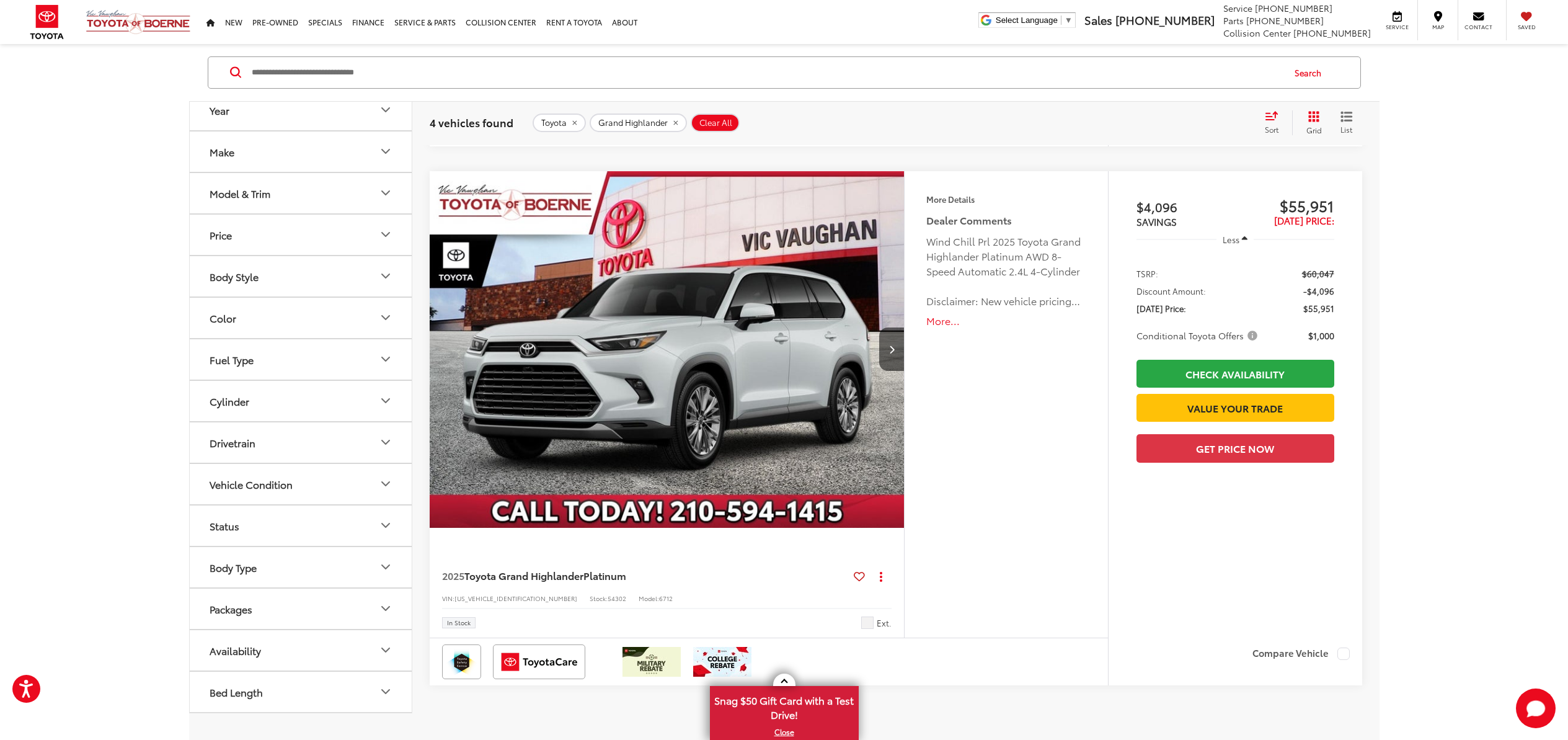
scroll to position [1672, 0]
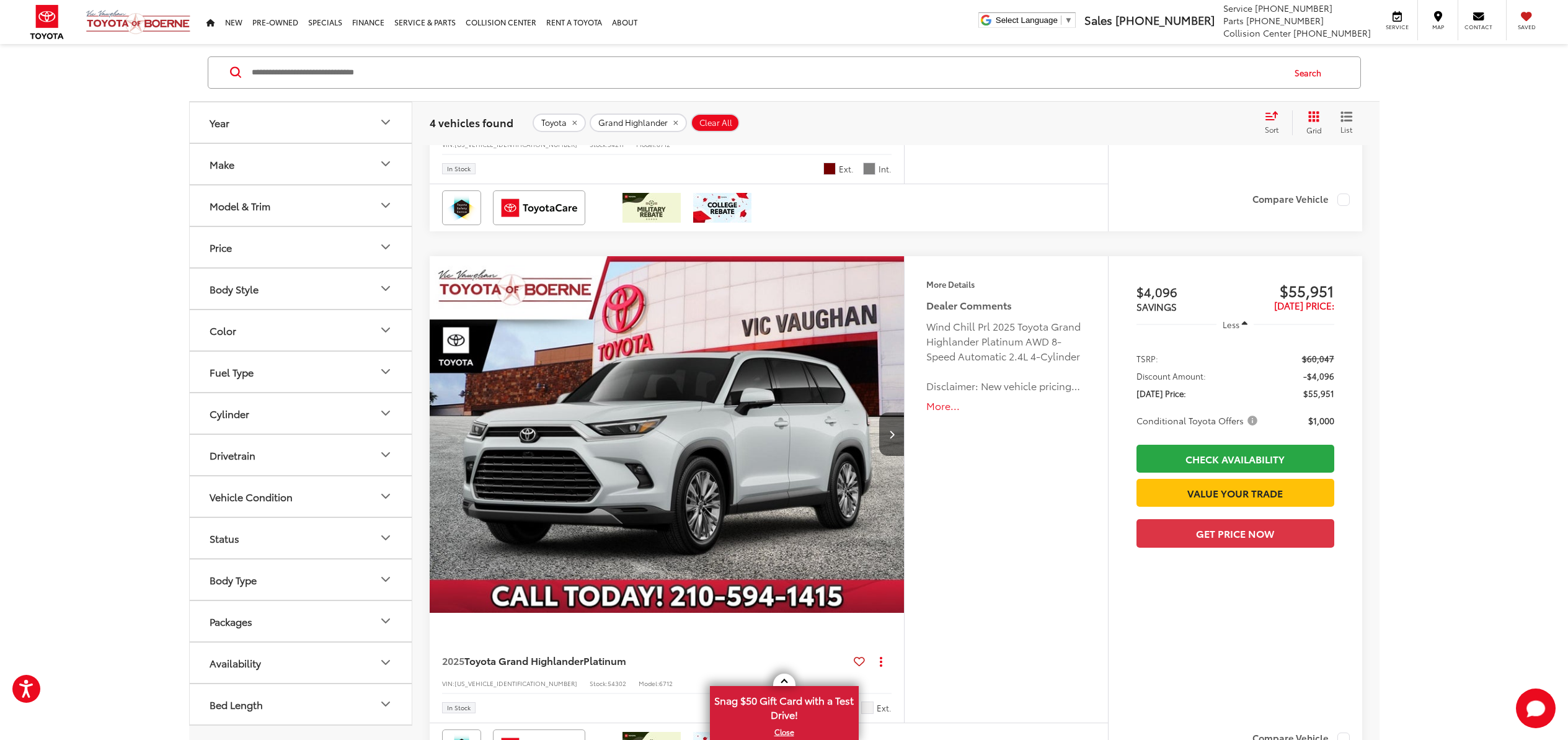
click at [940, 405] on button "More..." at bounding box center [1006, 405] width 159 height 14
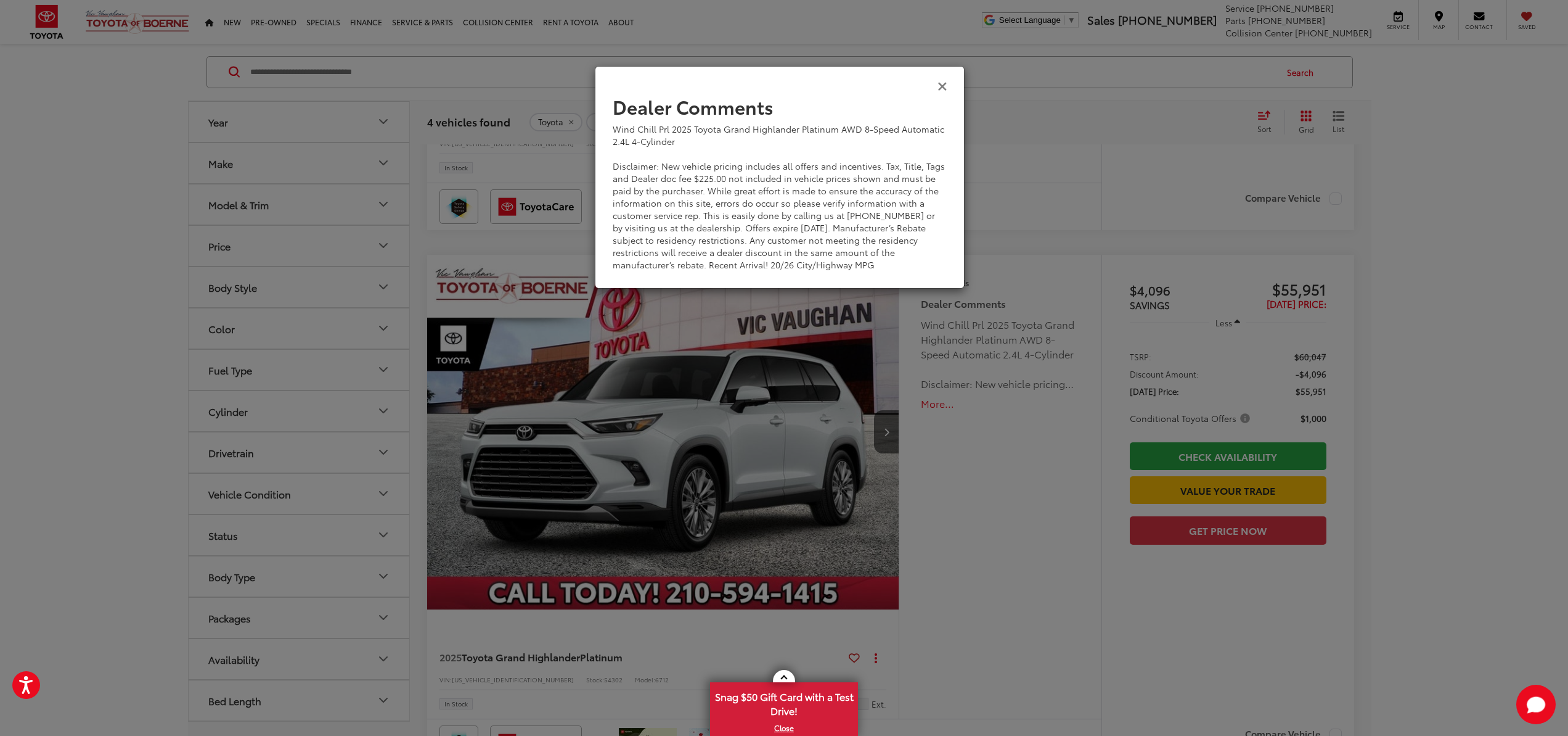
click at [941, 86] on icon "Close" at bounding box center [942, 85] width 10 height 13
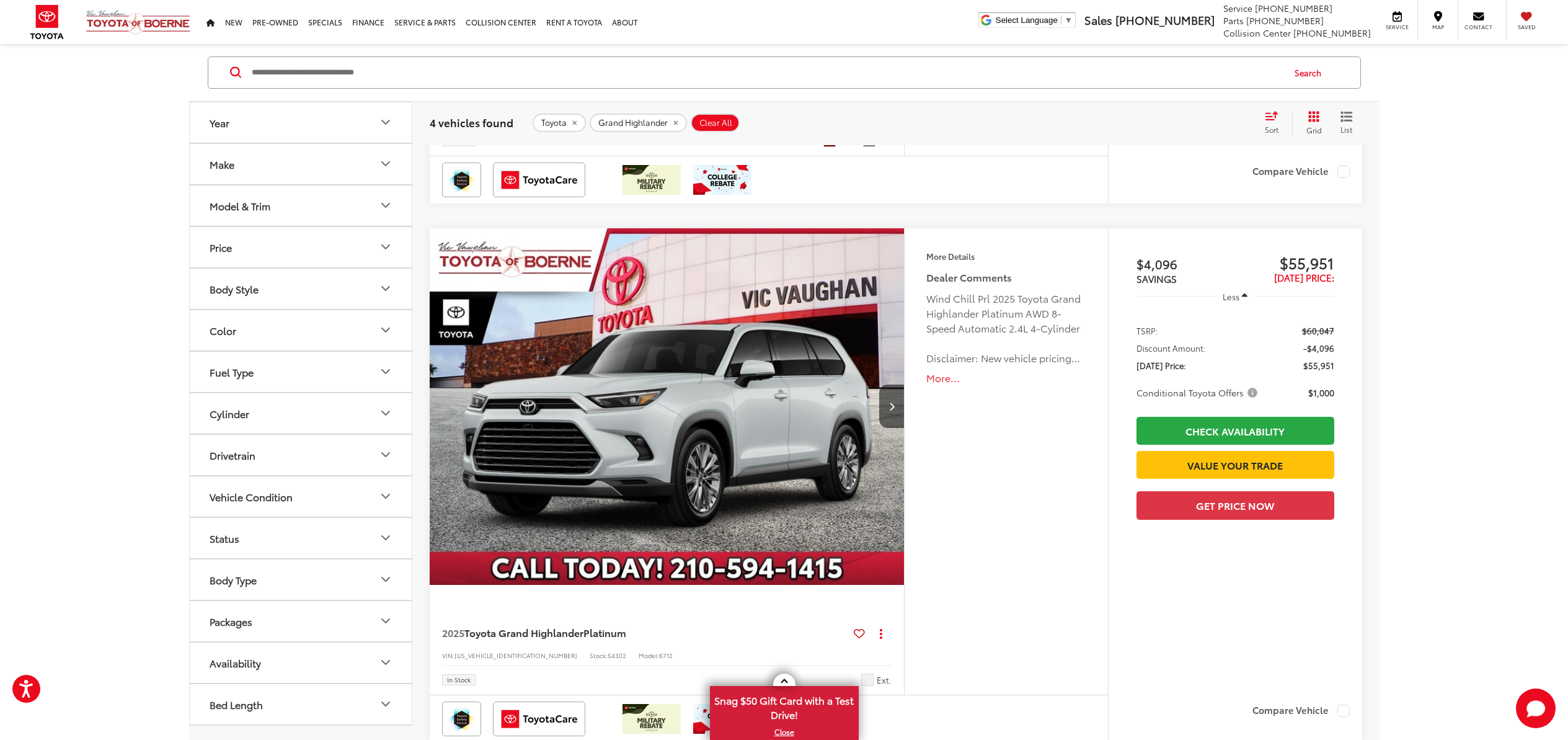
scroll to position [1773, 0]
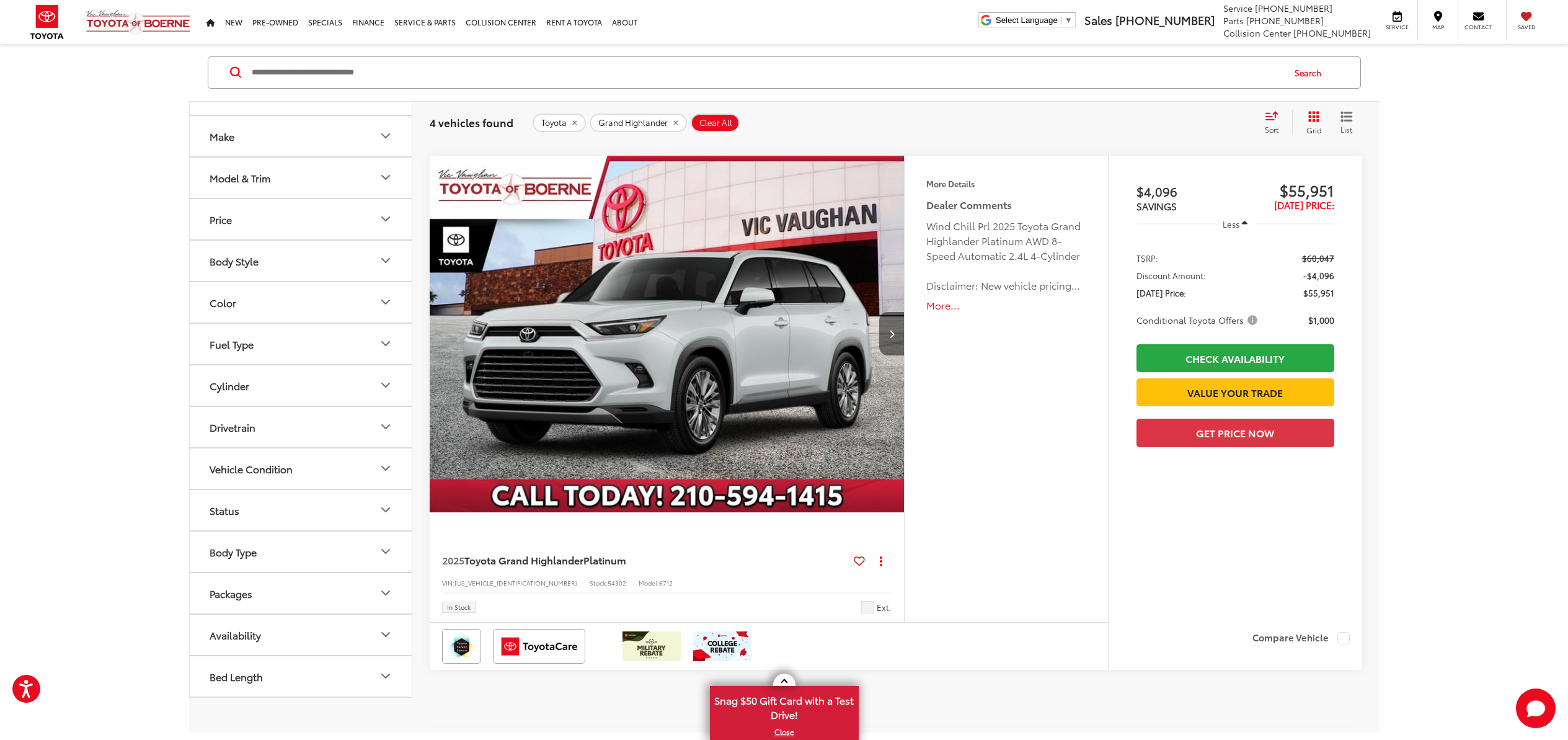
click at [891, 338] on icon "Next image" at bounding box center [892, 333] width 6 height 9
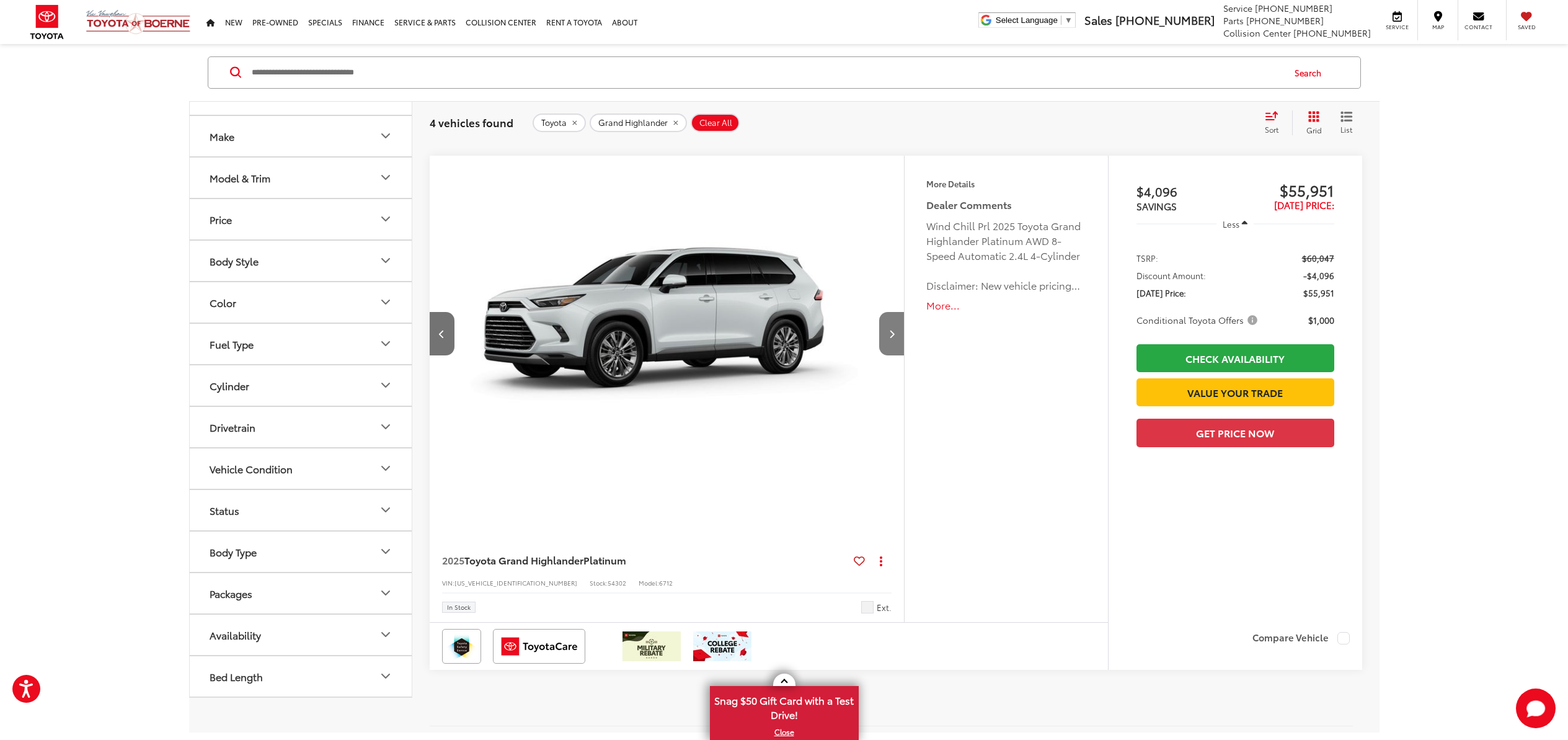
click at [891, 338] on icon "Next image" at bounding box center [892, 333] width 6 height 9
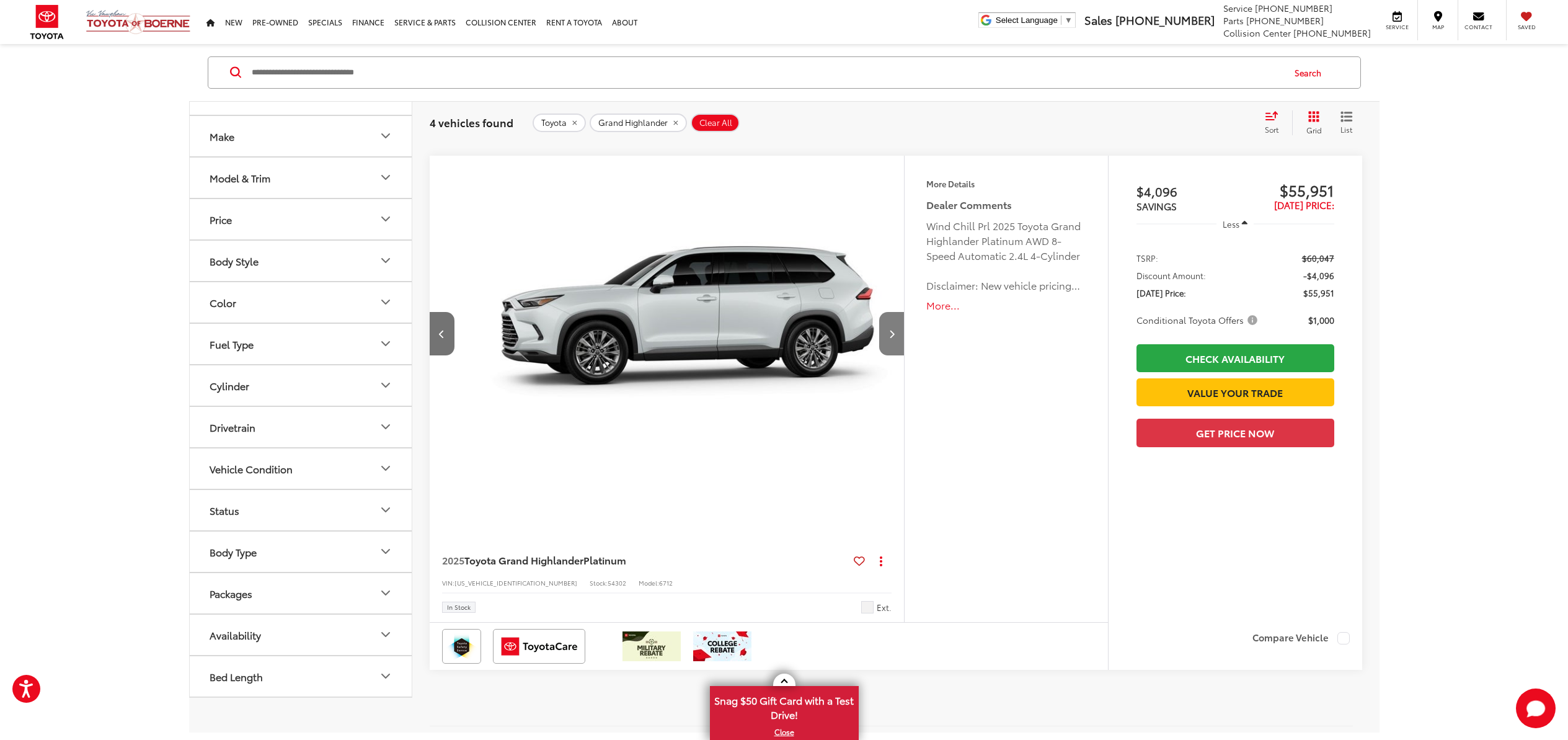
click at [891, 338] on icon "Next image" at bounding box center [892, 333] width 6 height 9
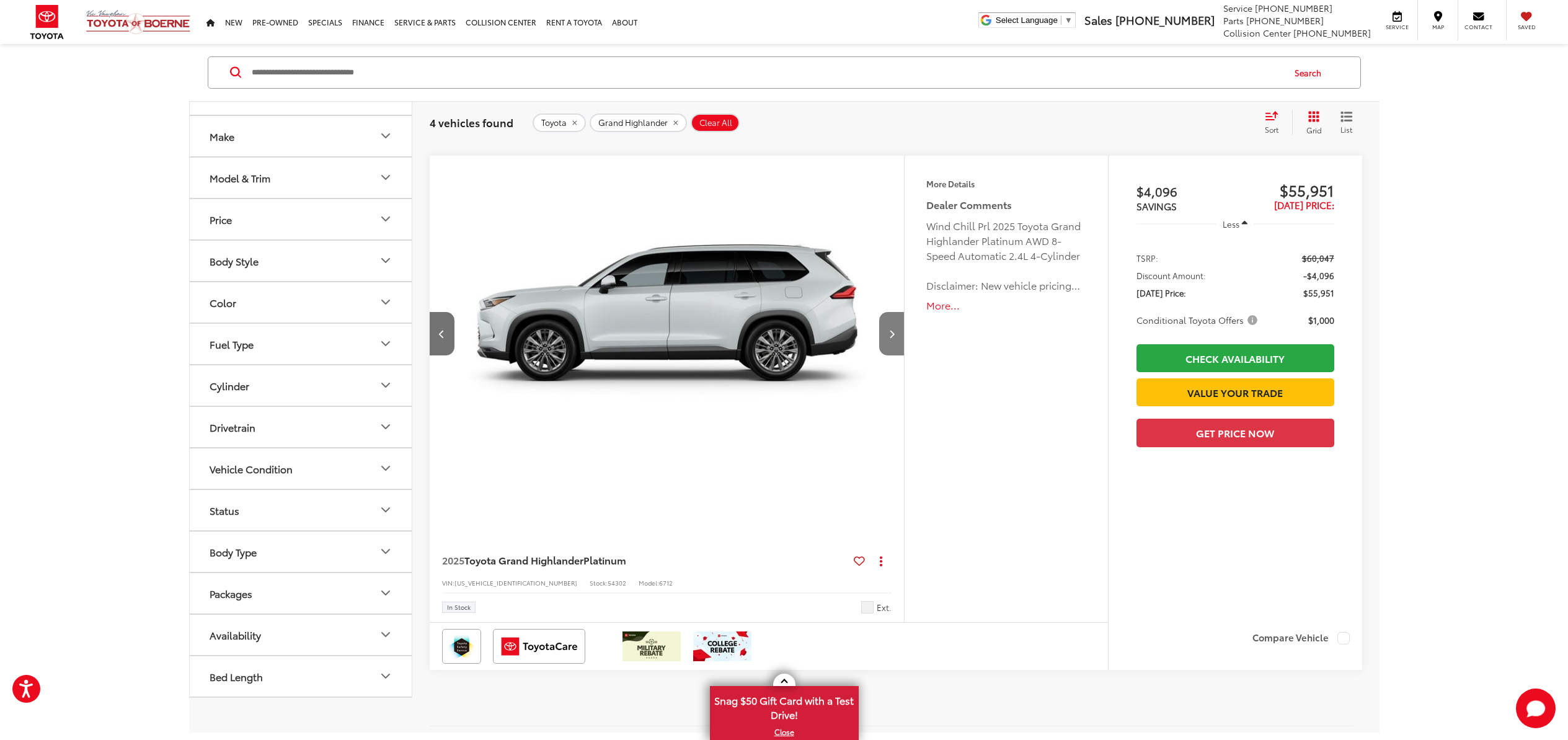
click at [891, 338] on icon "Next image" at bounding box center [892, 333] width 6 height 9
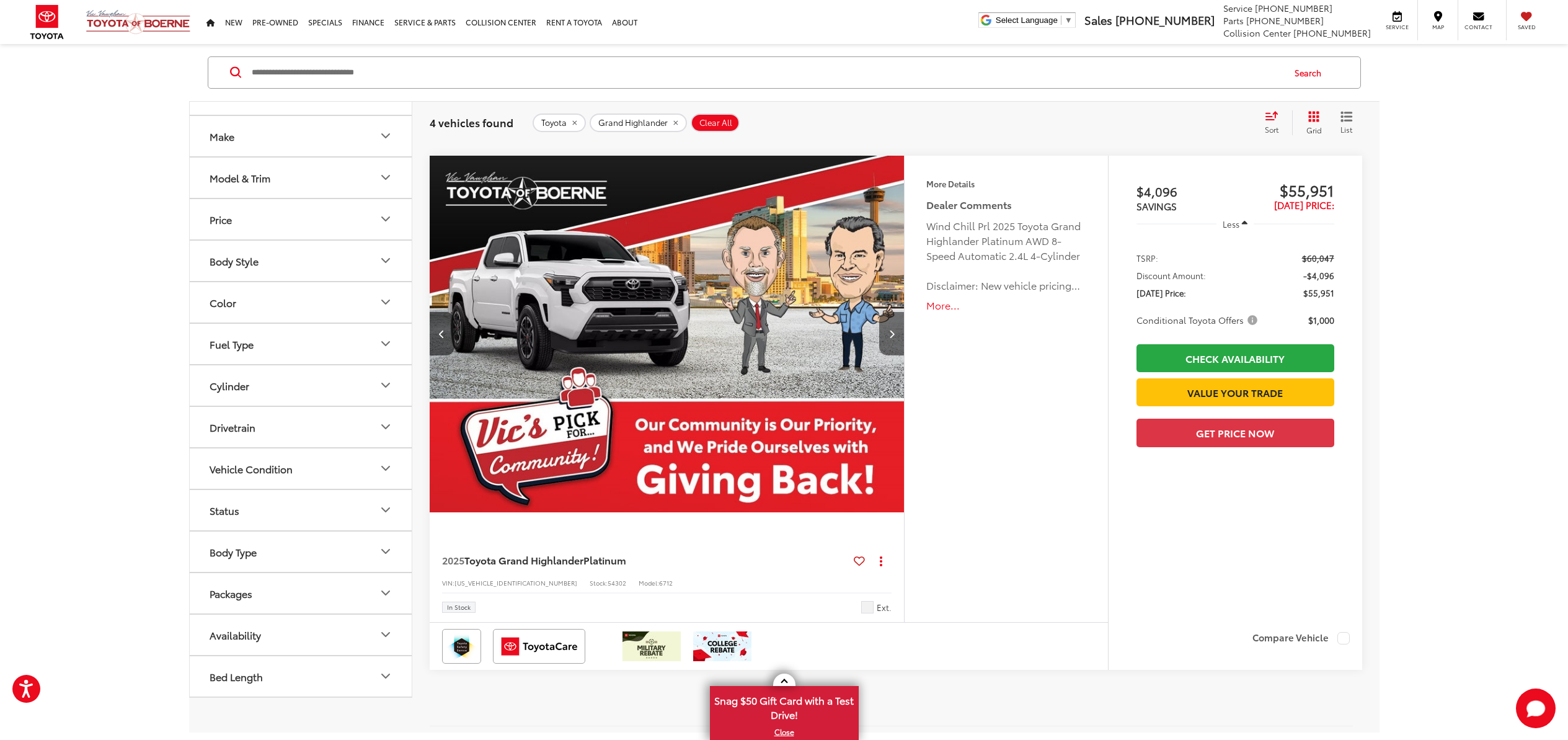
click at [891, 338] on icon "Next image" at bounding box center [892, 333] width 6 height 9
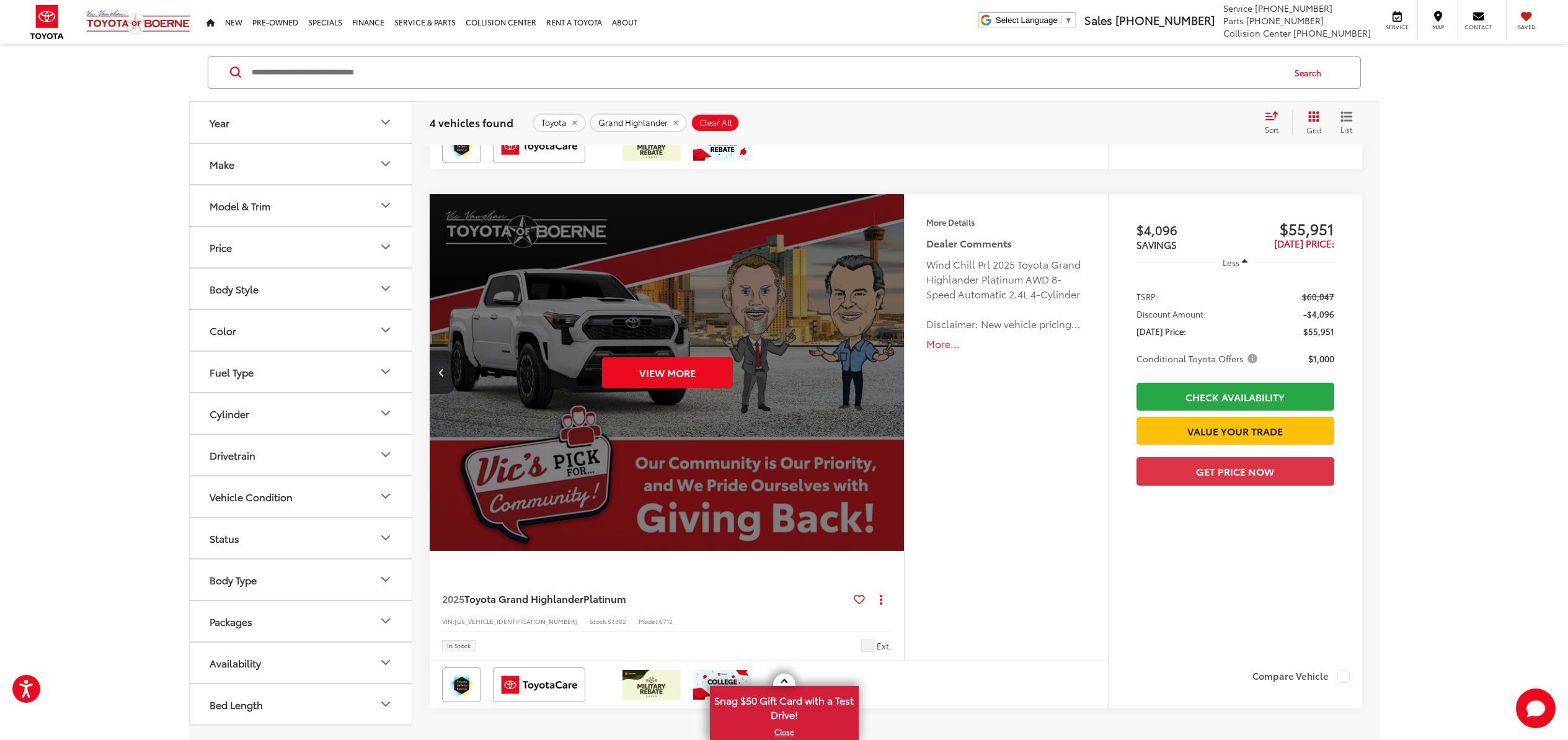
scroll to position [1717, 0]
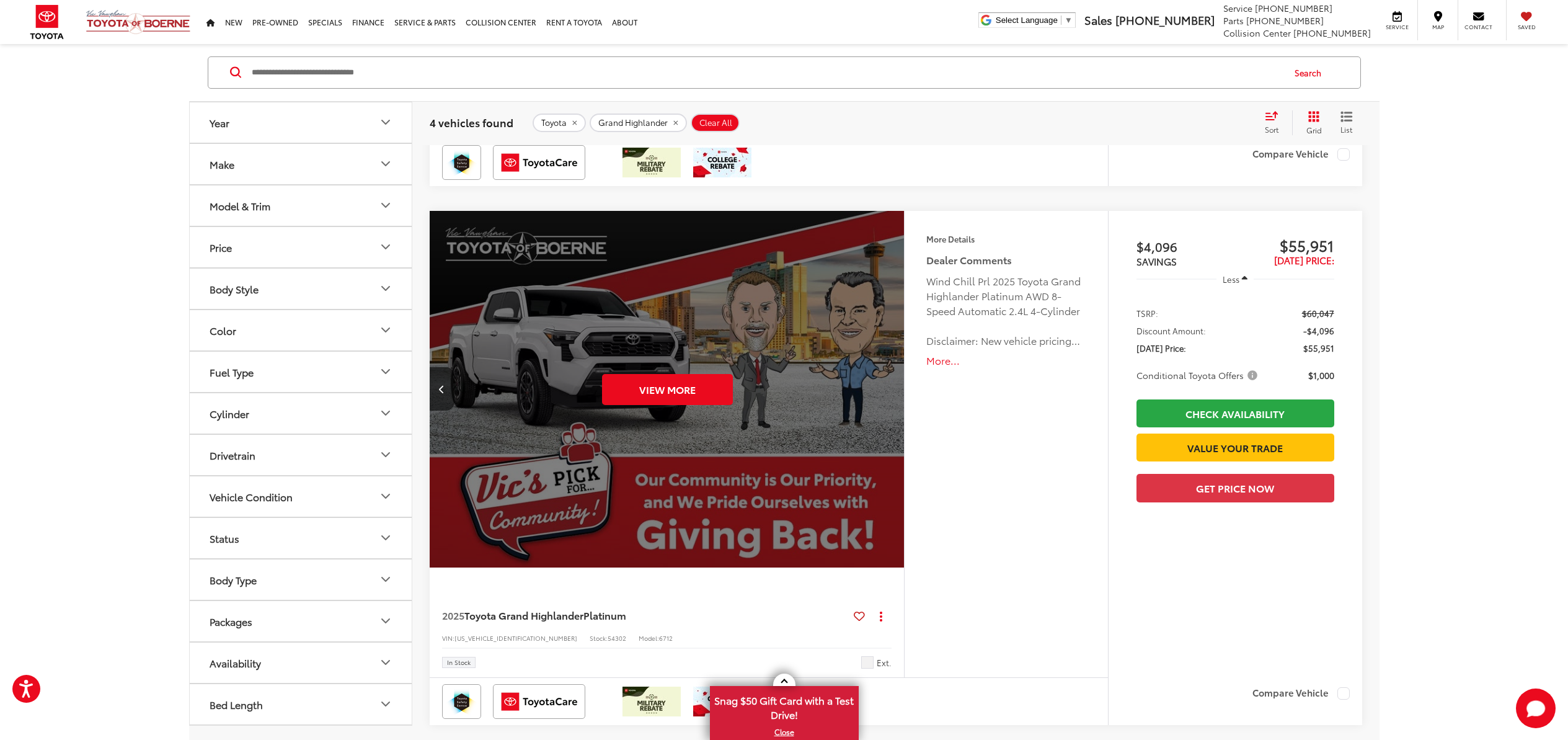
click at [400, 80] on input "Search by Make, Model, or Keyword" at bounding box center [767, 72] width 1032 height 30
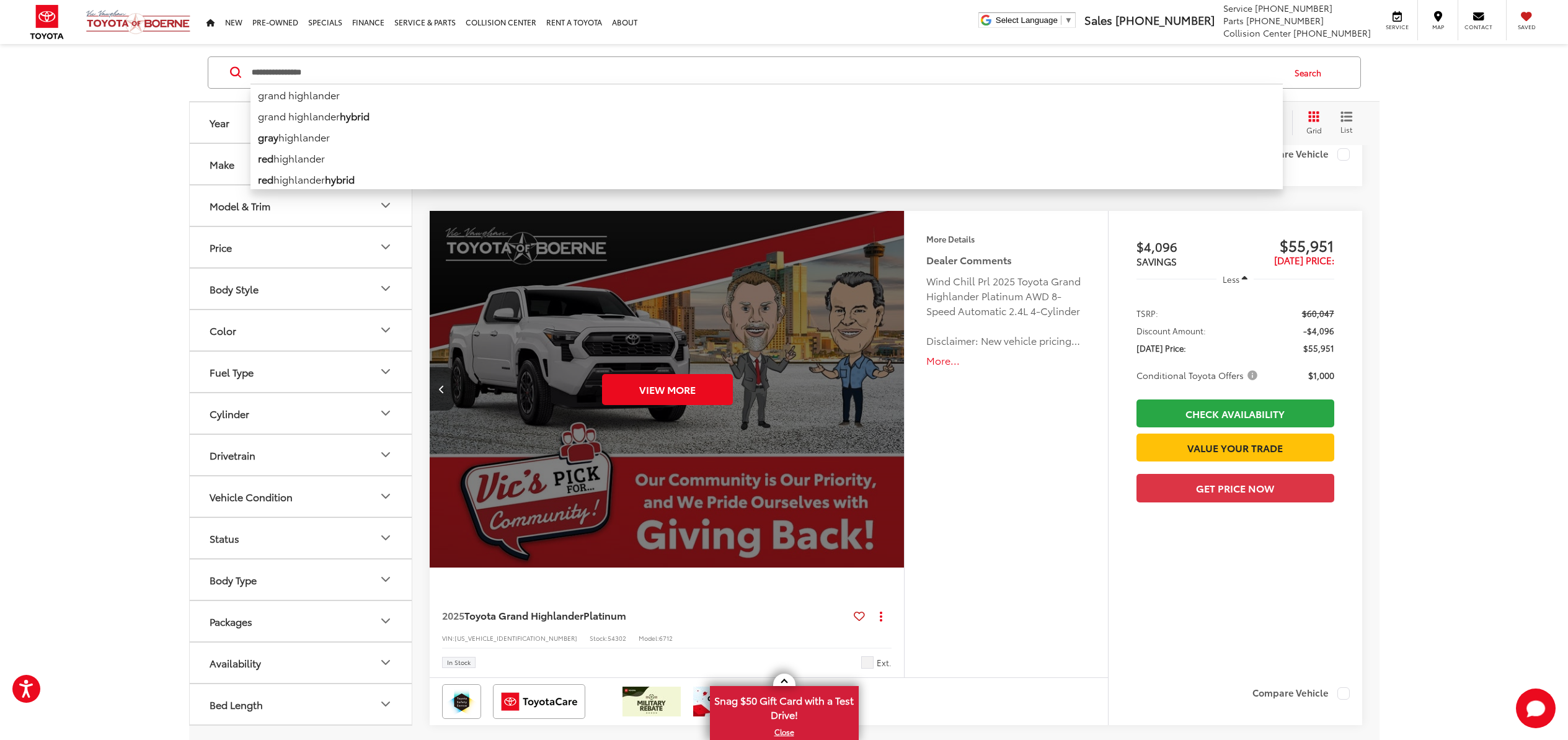
type input "**********"
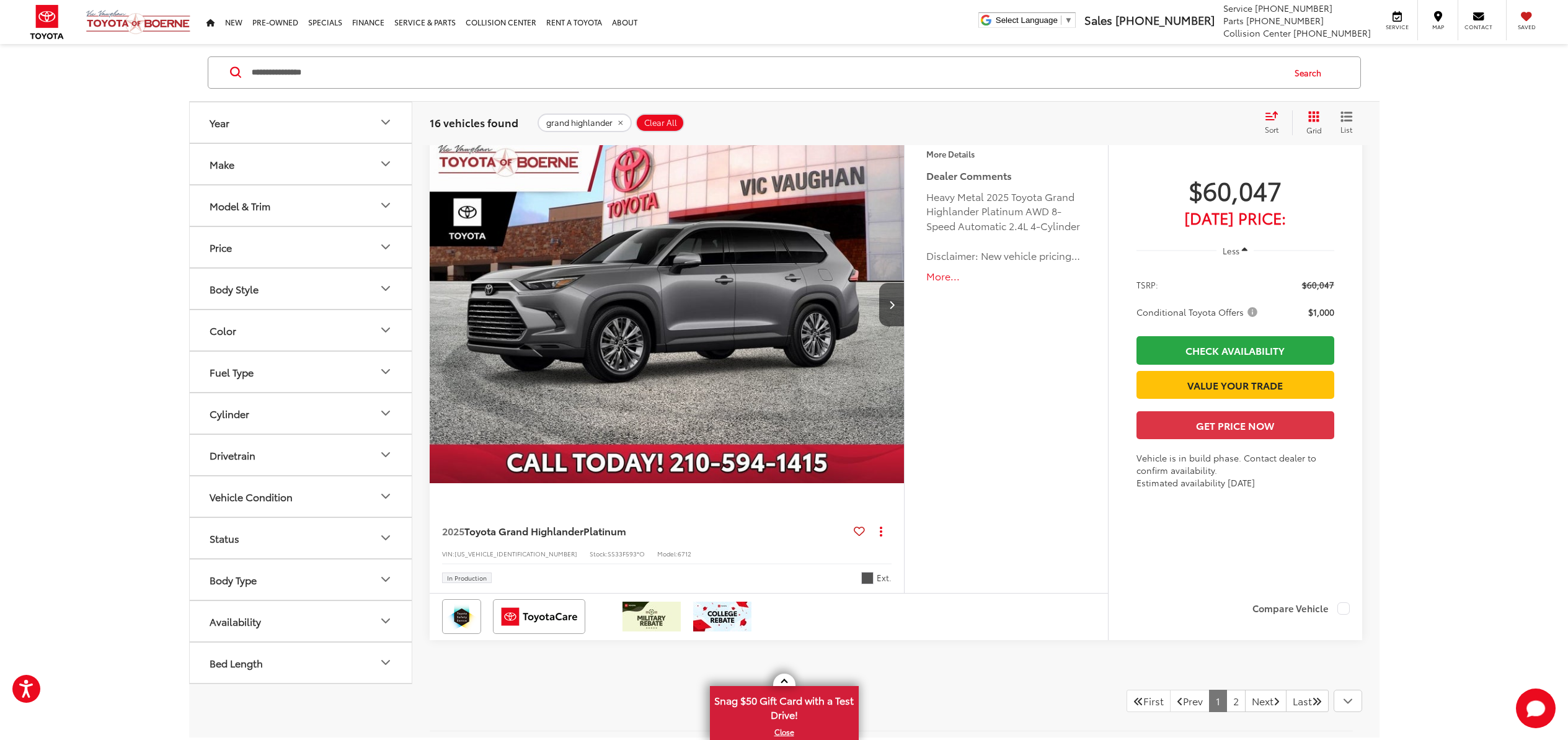
scroll to position [6106, 0]
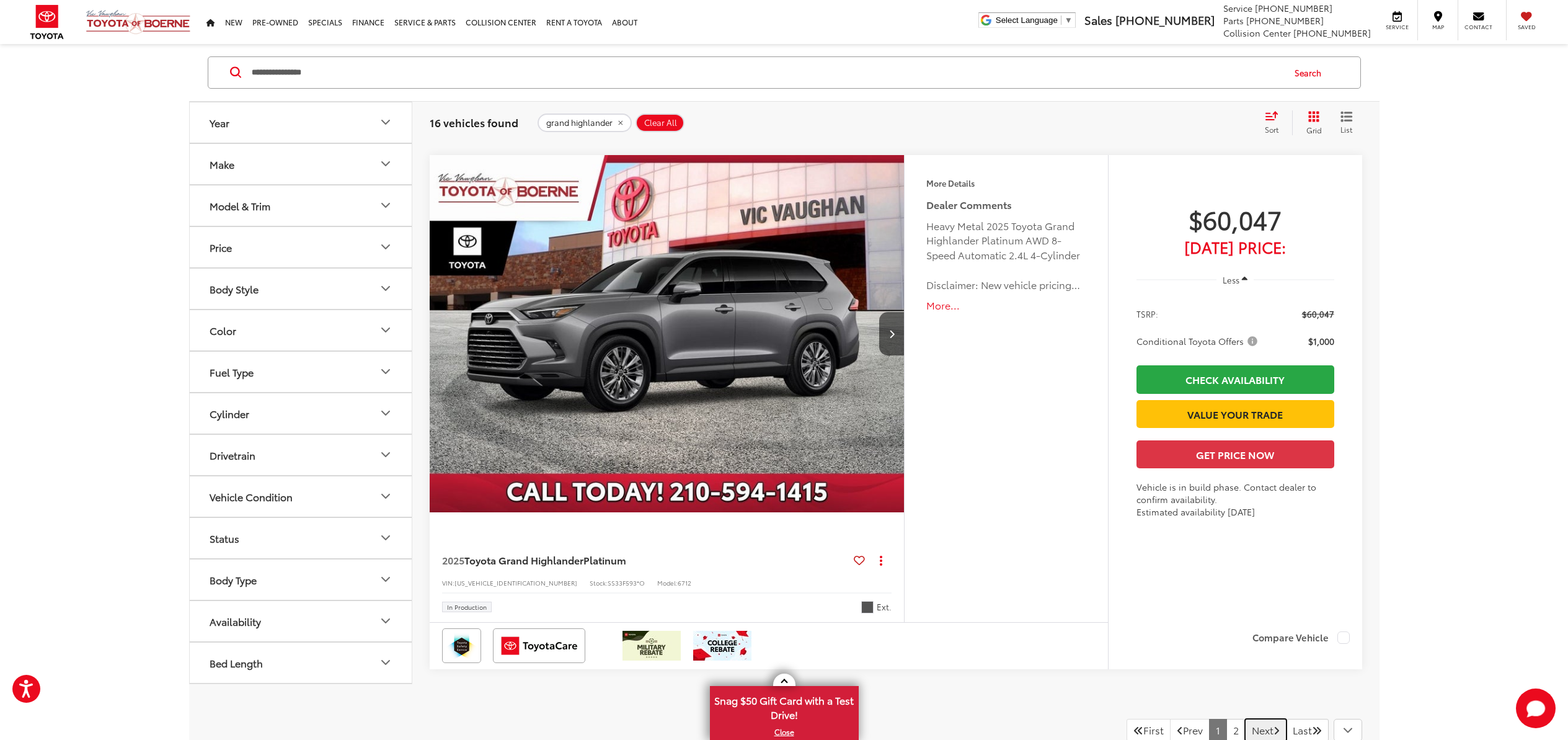
click at [1245, 726] on link "Next" at bounding box center [1266, 730] width 41 height 22
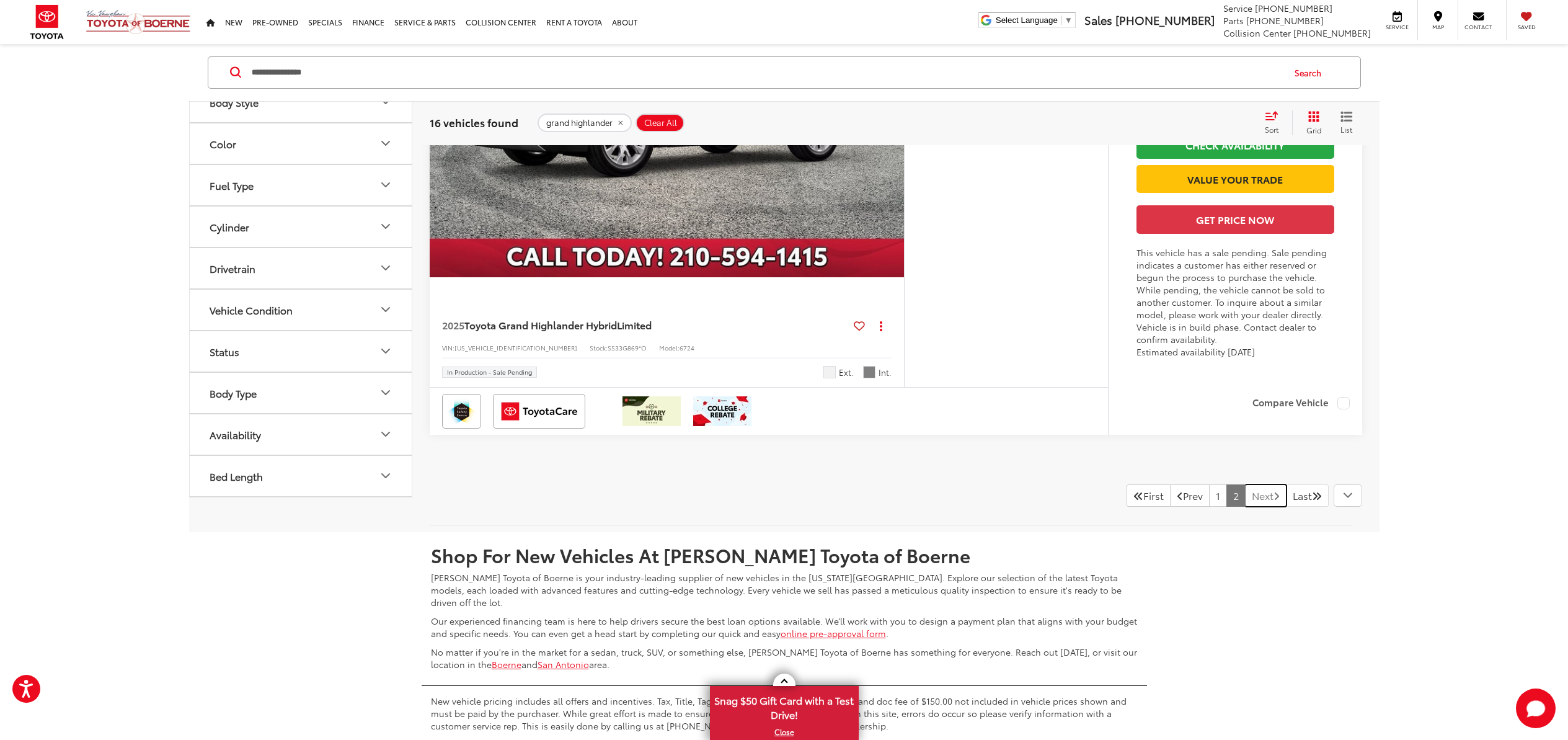
scroll to position [1987, 0]
click at [1245, 505] on link "Next" at bounding box center [1266, 494] width 41 height 22
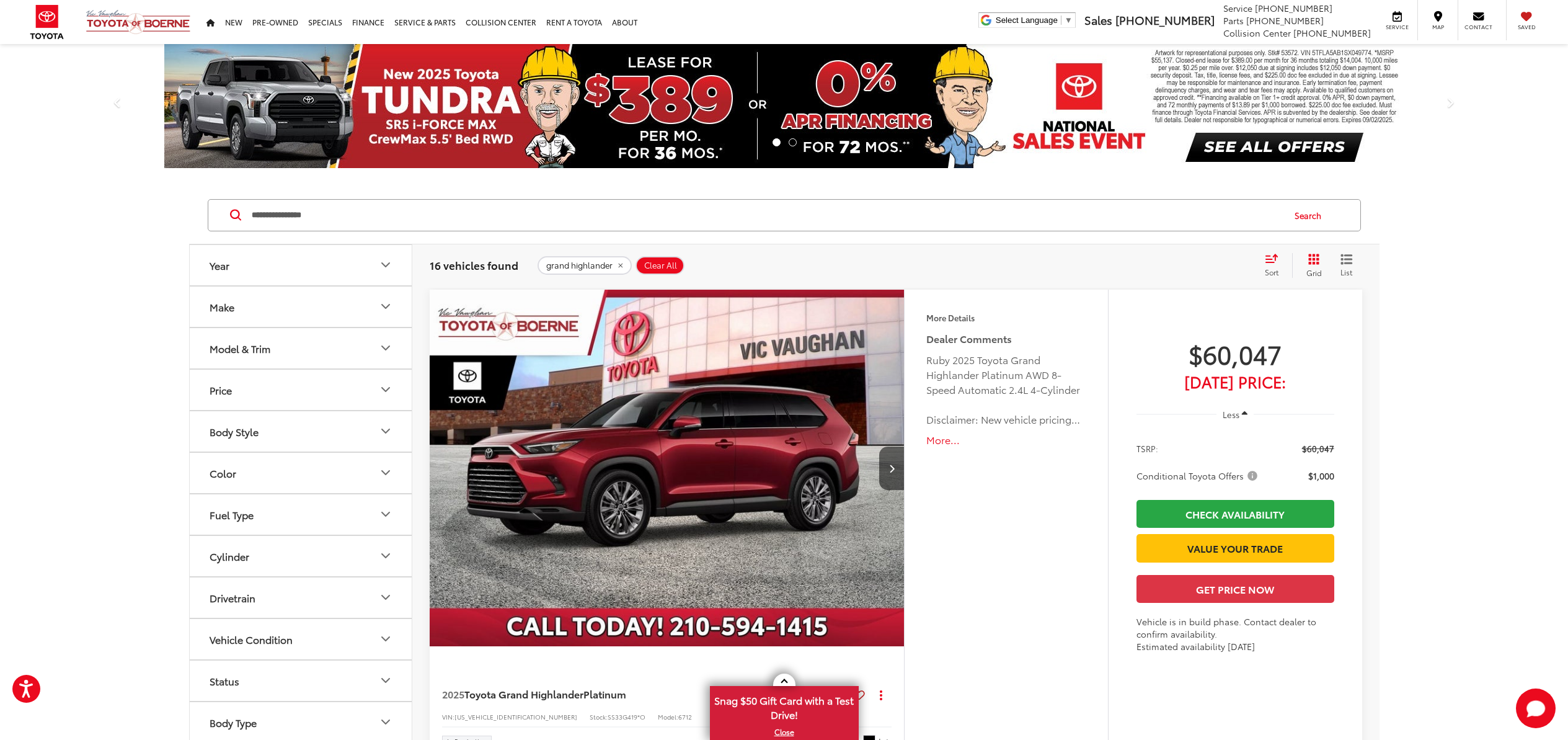
scroll to position [0, 0]
click at [385, 344] on icon "Model & Trim" at bounding box center [385, 348] width 15 height 15
click at [222, 669] on label "Sequoia (0)" at bounding box center [300, 673] width 167 height 22
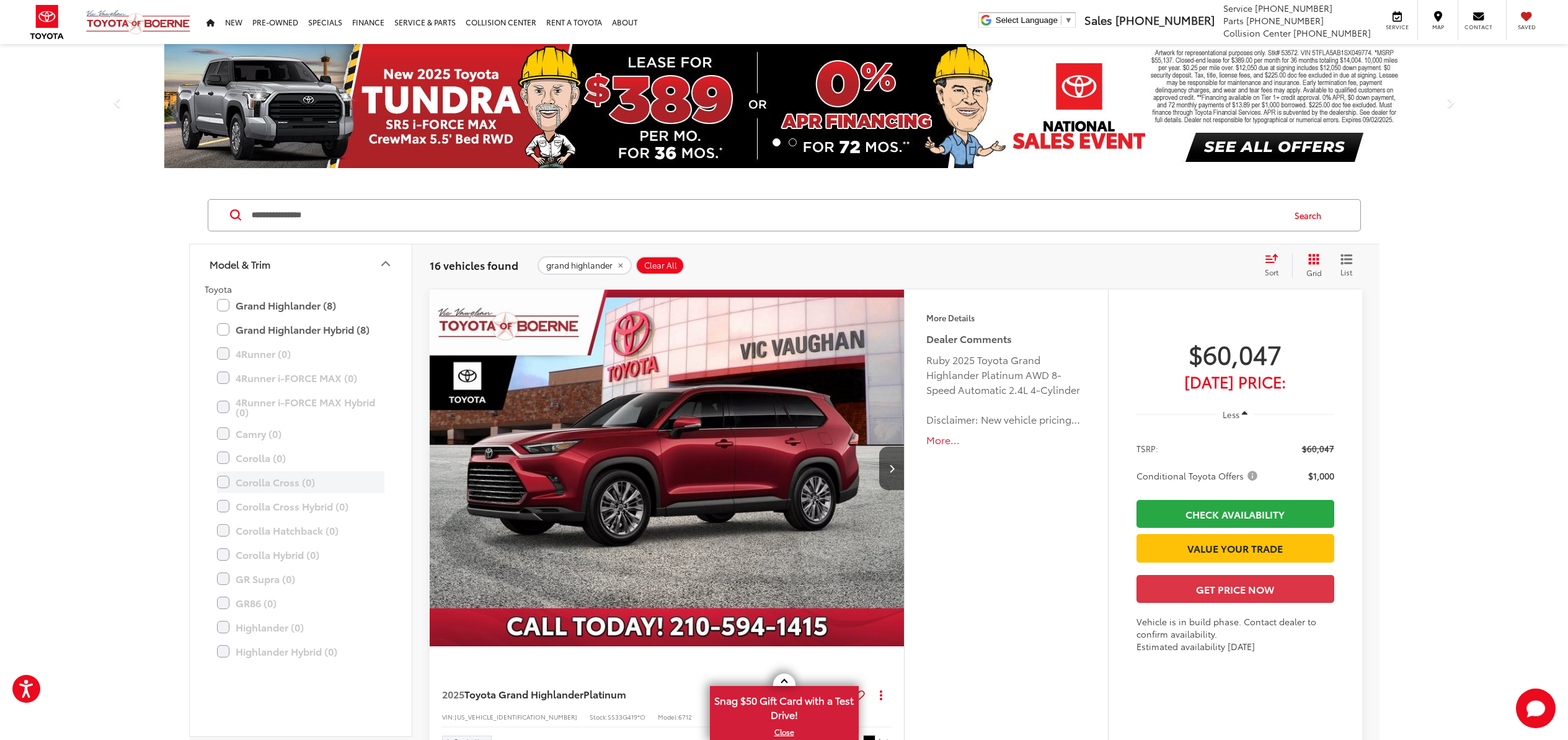
scroll to position [0, 0]
click at [385, 268] on icon "Year" at bounding box center [385, 265] width 15 height 15
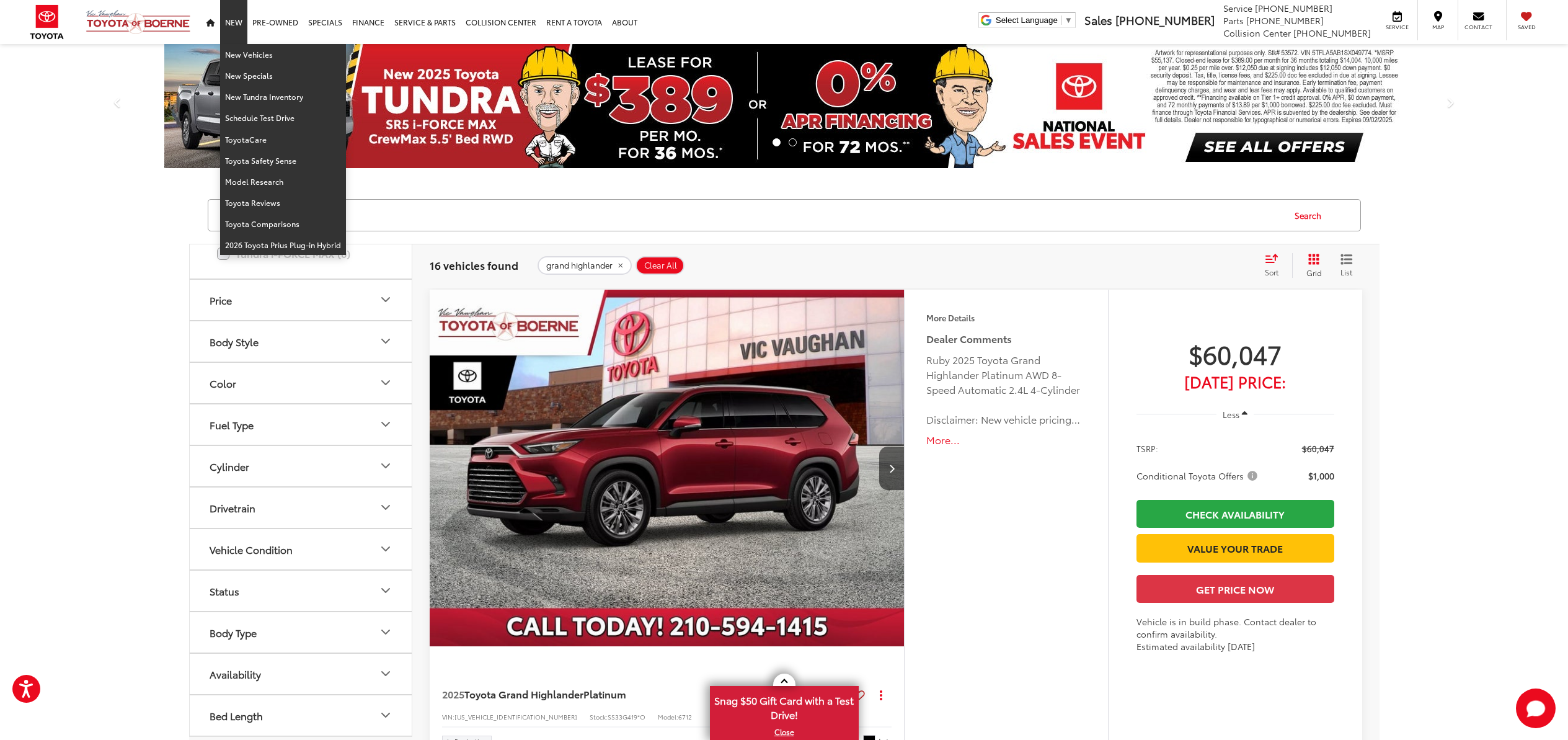
click at [231, 21] on link "New" at bounding box center [234, 22] width 28 height 44
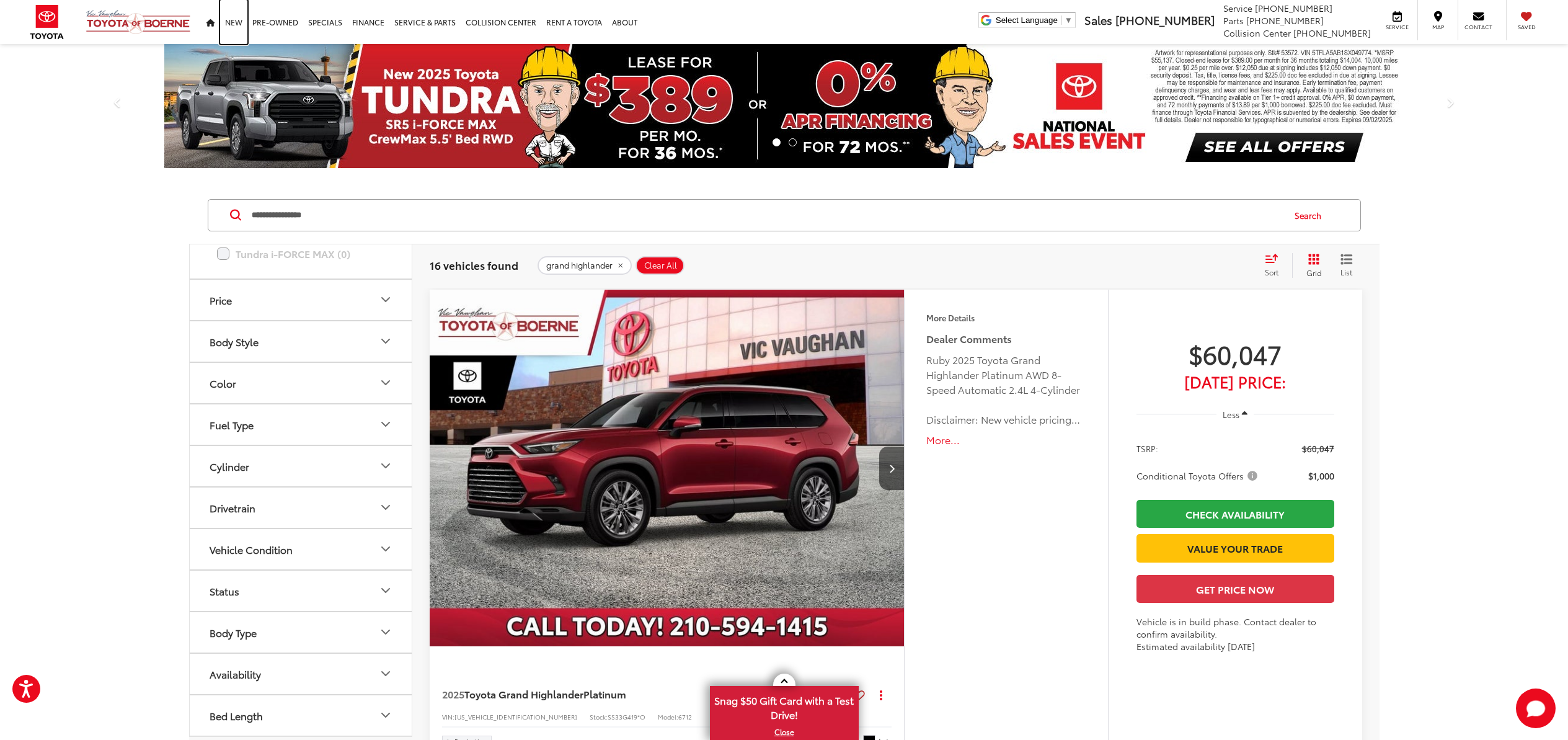
click at [231, 21] on link "New" at bounding box center [234, 22] width 28 height 44
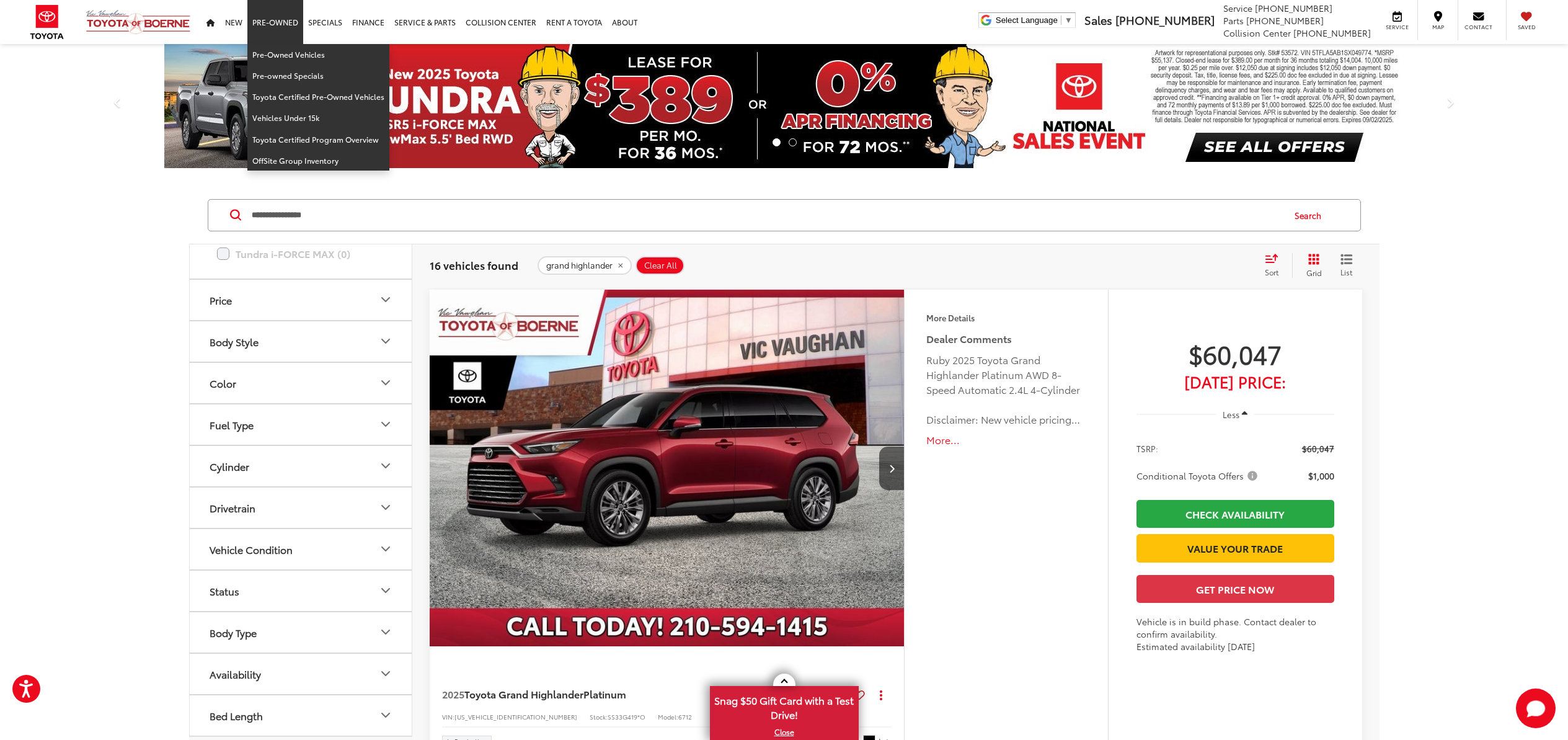
click at [259, 19] on link "Pre-Owned" at bounding box center [275, 22] width 56 height 44
